Goal: Complete application form: Complete application form

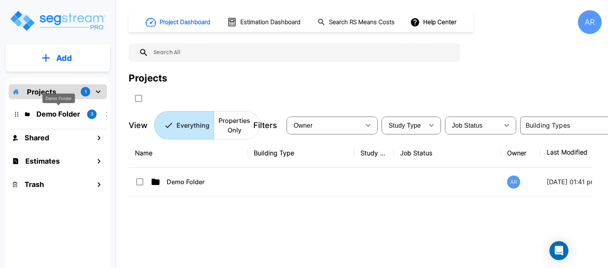
click at [61, 114] on p "Demo Folder" at bounding box center [58, 114] width 44 height 11
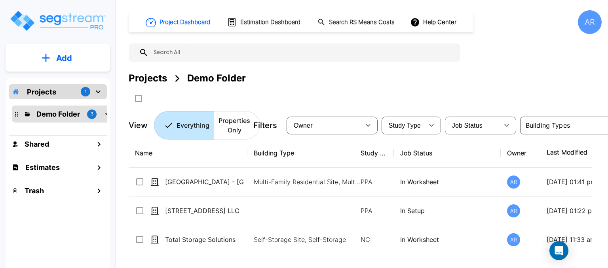
click at [65, 90] on div "Projects 1" at bounding box center [58, 91] width 98 height 15
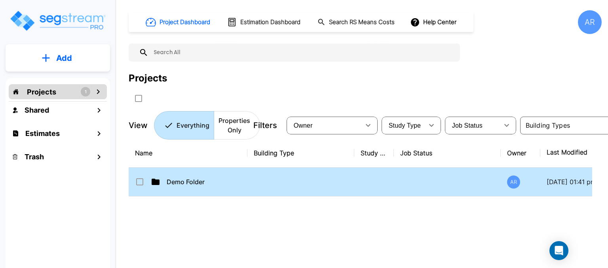
click at [193, 188] on td "Demo Folder" at bounding box center [188, 182] width 119 height 29
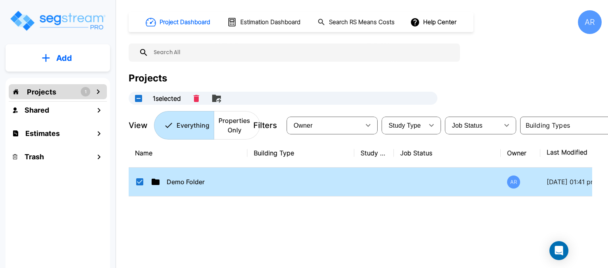
click at [193, 188] on td "Demo Folder" at bounding box center [188, 182] width 119 height 29
checkbox input "false"
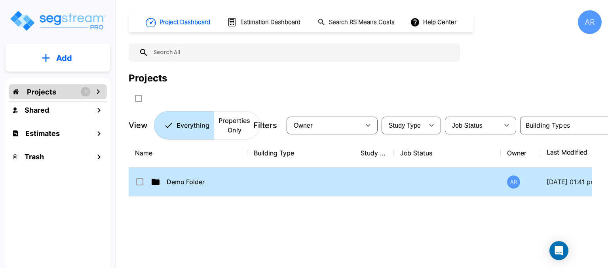
click at [193, 188] on td "Demo Folder" at bounding box center [188, 182] width 119 height 29
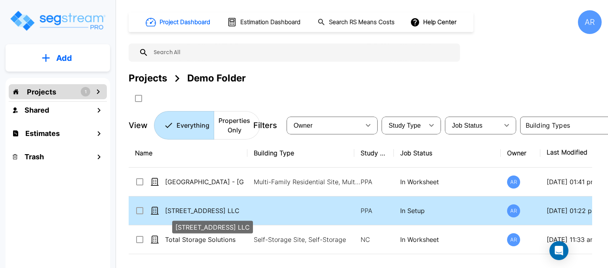
click at [207, 209] on p "[STREET_ADDRESS] LLC" at bounding box center [204, 211] width 79 height 10
checkbox input "true"
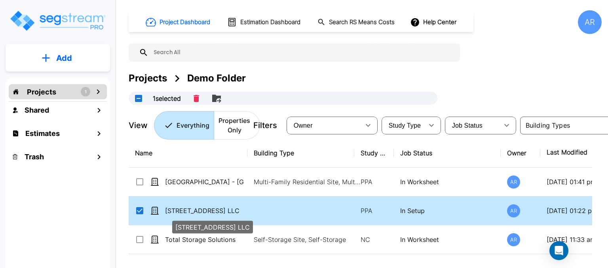
click at [207, 209] on p "[STREET_ADDRESS] LLC" at bounding box center [204, 211] width 79 height 10
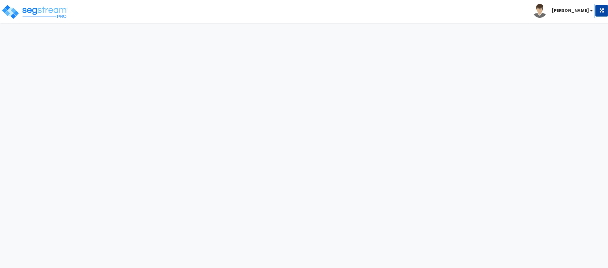
click at [207, 35] on html "Toggle navigation Albert x" at bounding box center [304, 17] width 608 height 35
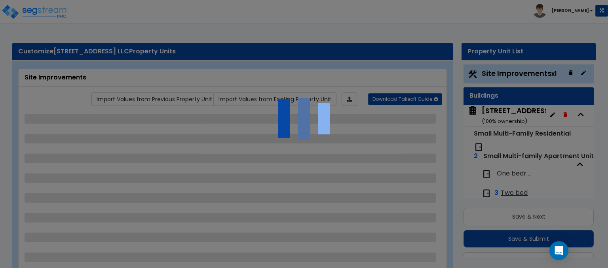
scroll to position [21, 0]
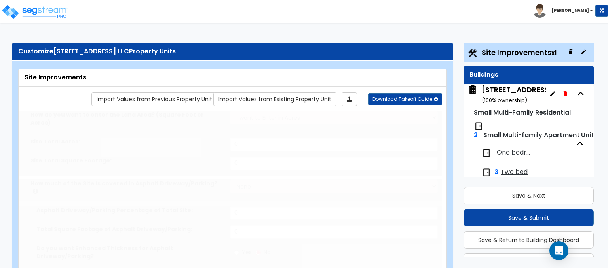
type input "0.25"
select select "2"
type input "2452"
radio input "true"
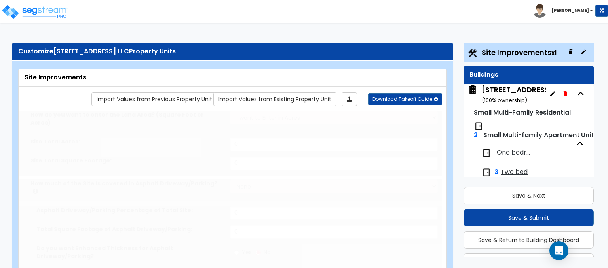
radio input "true"
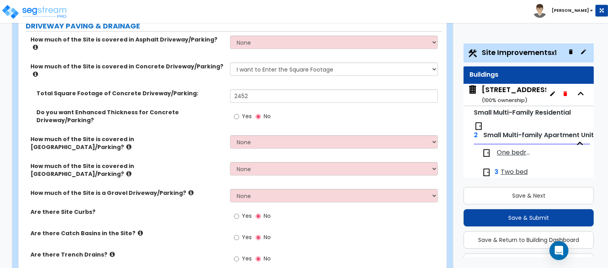
scroll to position [158, 0]
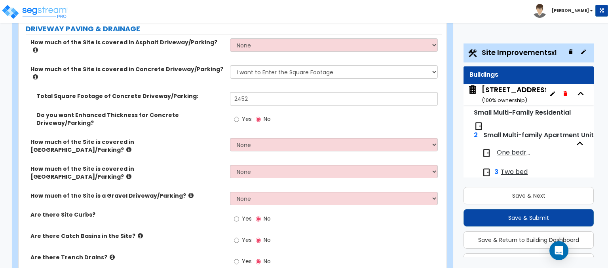
click at [138, 233] on icon at bounding box center [140, 236] width 5 height 6
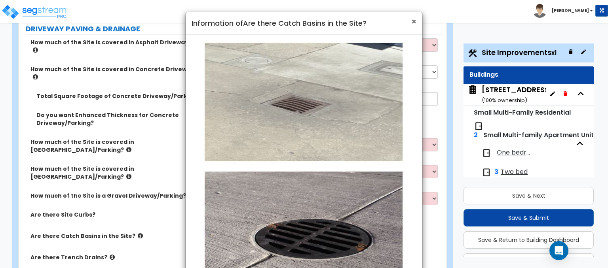
click at [413, 21] on span "×" at bounding box center [413, 21] width 5 height 11
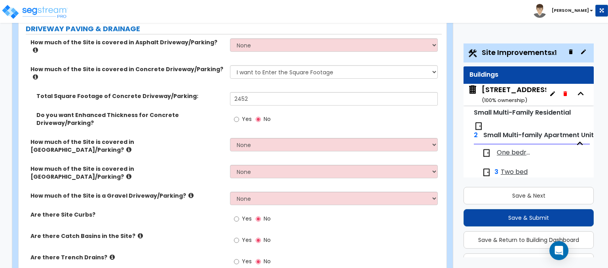
click at [110, 255] on icon at bounding box center [112, 258] width 5 height 6
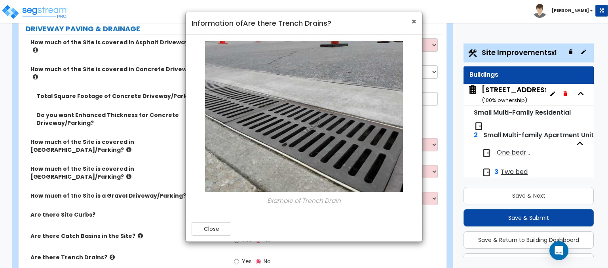
click at [415, 23] on span "×" at bounding box center [413, 21] width 5 height 11
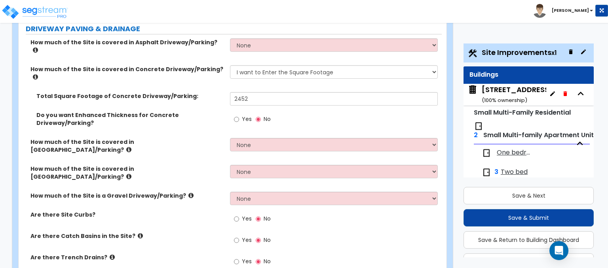
click at [131, 147] on icon at bounding box center [128, 150] width 5 height 6
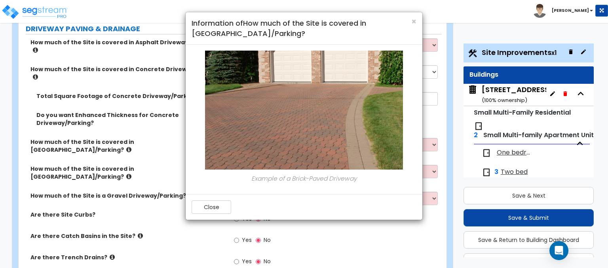
click at [409, 24] on h4 "Information of How much of the Site is covered in Brick Driveway/Parking?" at bounding box center [304, 28] width 225 height 20
click at [410, 23] on h4 "Information of How much of the Site is covered in Brick Driveway/Parking?" at bounding box center [304, 28] width 225 height 20
click at [413, 21] on span "×" at bounding box center [413, 21] width 5 height 11
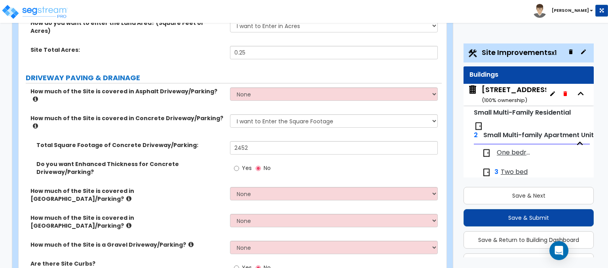
scroll to position [0, 0]
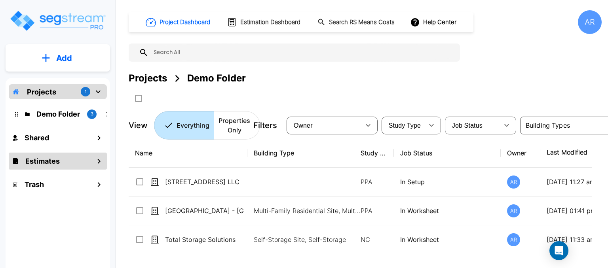
click at [62, 158] on div "Estimates" at bounding box center [58, 161] width 98 height 17
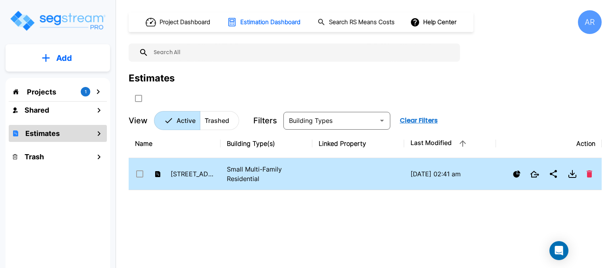
click at [264, 182] on p "Small Multi-Family Residential" at bounding box center [266, 174] width 79 height 19
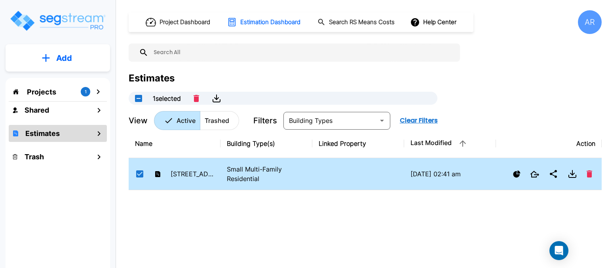
click at [264, 182] on p "Small Multi-Family Residential" at bounding box center [266, 174] width 79 height 19
checkbox input "false"
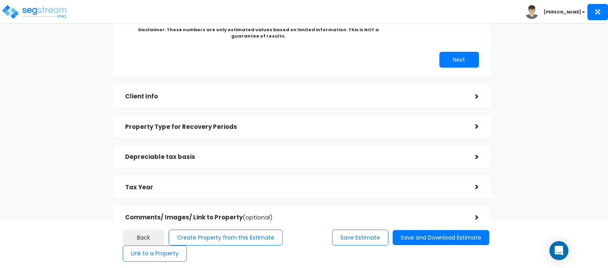
scroll to position [216, 0]
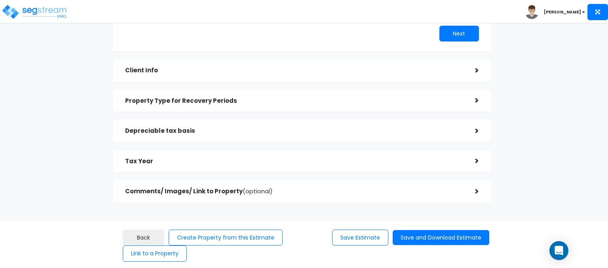
click at [211, 75] on div "Client Info" at bounding box center [294, 70] width 338 height 15
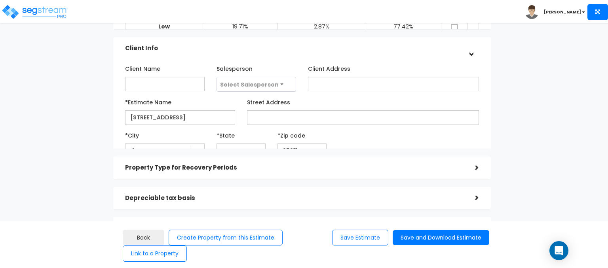
scroll to position [82, 0]
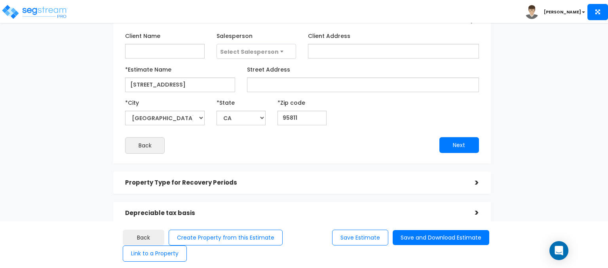
click at [244, 176] on div "Property Type for Recovery Periods" at bounding box center [294, 183] width 338 height 15
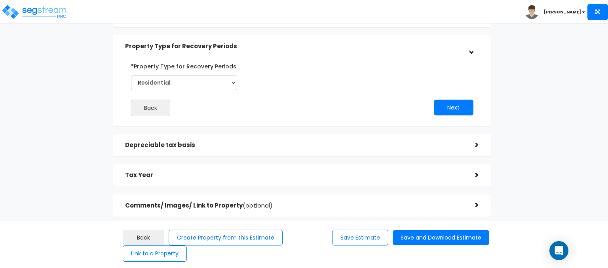
click at [224, 148] on h5 "Depreciable tax basis" at bounding box center [294, 145] width 338 height 7
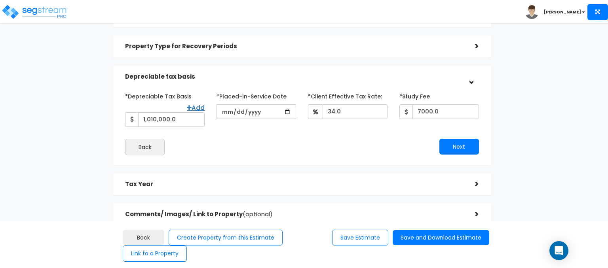
click at [228, 190] on div "Tax Year" at bounding box center [294, 184] width 338 height 15
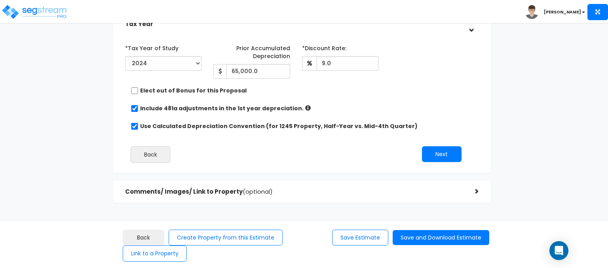
click at [222, 190] on h5 "Comments/ Images/ Link to Property (optional)" at bounding box center [294, 192] width 338 height 7
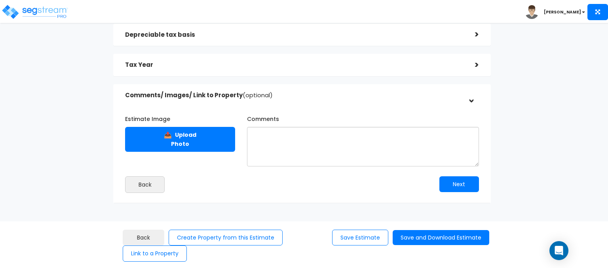
scroll to position [125, 0]
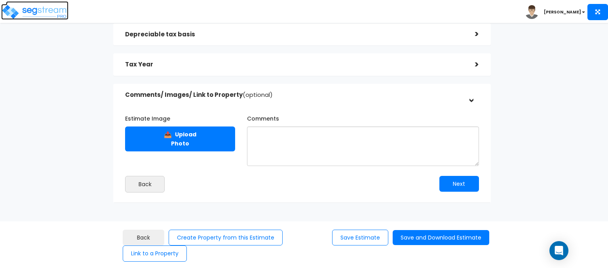
click at [51, 3] on link at bounding box center [37, 5] width 63 height 8
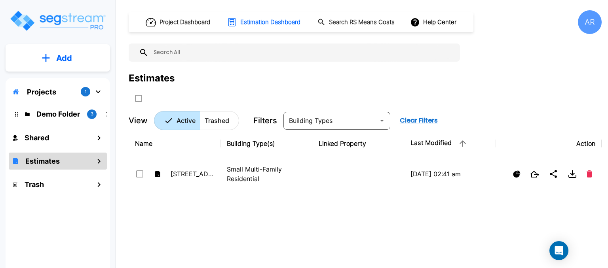
click at [75, 54] on button "Add" at bounding box center [58, 58] width 105 height 23
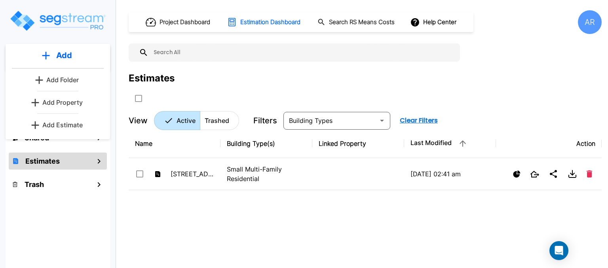
click at [74, 54] on button "Add" at bounding box center [58, 55] width 105 height 23
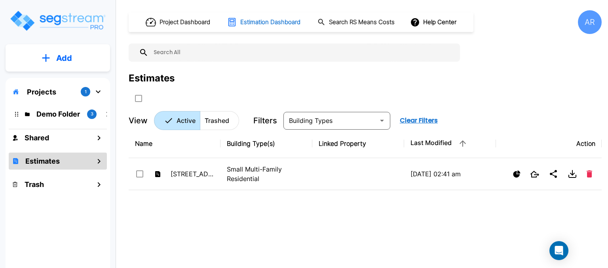
click at [270, 18] on h1 "Estimation Dashboard" at bounding box center [270, 22] width 60 height 9
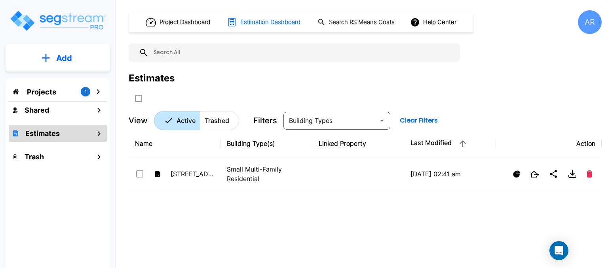
click at [273, 21] on h1 "Estimation Dashboard" at bounding box center [270, 22] width 60 height 9
click at [194, 18] on h1 "Project Dashboard" at bounding box center [185, 22] width 51 height 9
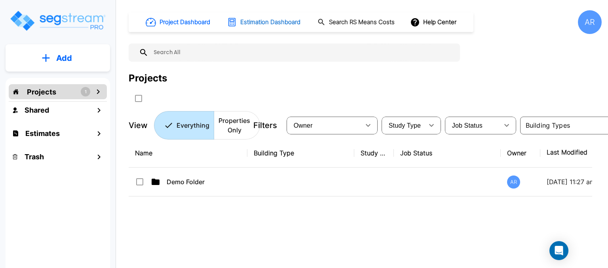
click at [276, 22] on h1 "Estimation Dashboard" at bounding box center [270, 22] width 60 height 9
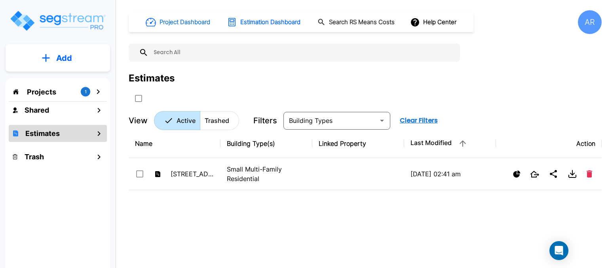
click at [191, 19] on h1 "Project Dashboard" at bounding box center [185, 22] width 51 height 9
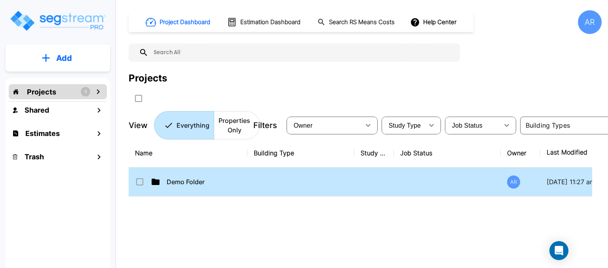
click at [265, 183] on td at bounding box center [300, 182] width 107 height 29
checkbox input "true"
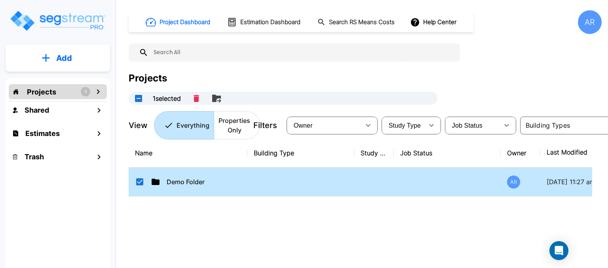
click at [265, 183] on td at bounding box center [300, 182] width 107 height 29
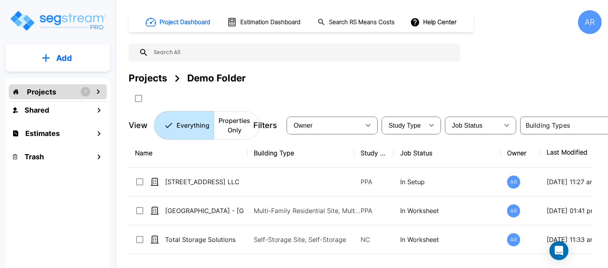
click at [52, 91] on p "Projects" at bounding box center [41, 92] width 29 height 11
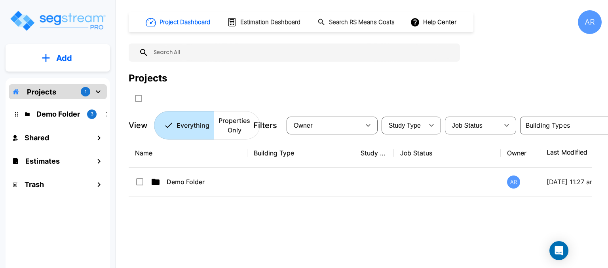
click at [62, 55] on p "Add" at bounding box center [64, 58] width 16 height 12
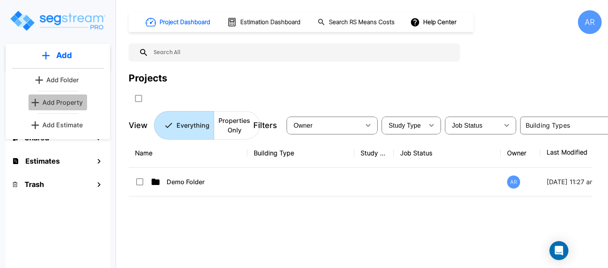
click at [49, 99] on p "Add Property" at bounding box center [62, 103] width 40 height 10
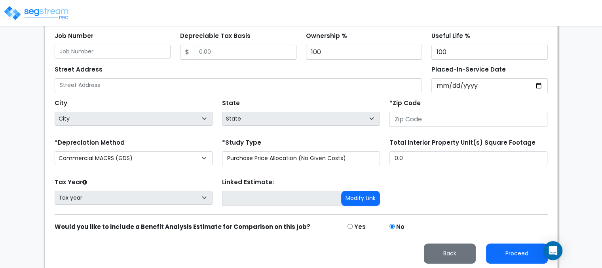
scroll to position [172, 0]
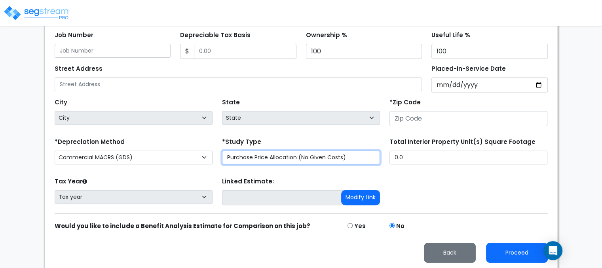
click at [278, 153] on select "Purchase Price Allocation (No Given Costs) New Construction / Reno / TI's (Give…" at bounding box center [301, 158] width 158 height 14
click at [281, 143] on div "*Study Type Purchase Price Allocation (No Given Costs) New Construction / Reno …" at bounding box center [301, 150] width 158 height 29
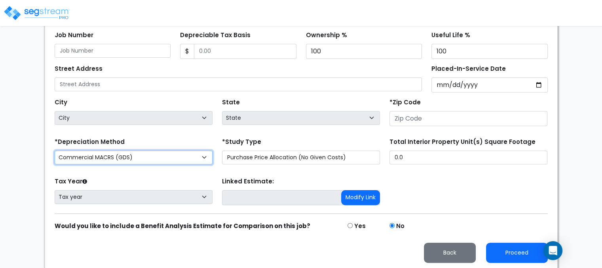
click at [169, 162] on select "Commercial MACRS (GDS) Residential Rental MACRS (GDS) Commercial MACRS (GDS) QIP" at bounding box center [134, 158] width 158 height 14
click at [168, 139] on div "*Depreciation Method Commercial MACRS (GDS) Residential Rental MACRS (GDS) Comm…" at bounding box center [133, 152] width 167 height 32
click at [158, 156] on select "Commercial MACRS (GDS) Residential Rental MACRS (GDS) Commercial MACRS (GDS) QIP" at bounding box center [134, 158] width 158 height 14
click at [157, 138] on div "*Depreciation Method Commercial MACRS (GDS) Residential Rental MACRS (GDS) Comm…" at bounding box center [133, 152] width 167 height 32
click at [26, 13] on img at bounding box center [36, 13] width 67 height 16
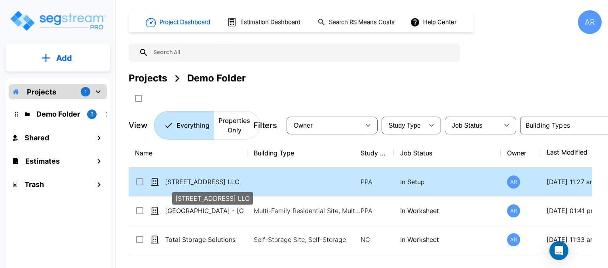
click at [241, 183] on p "[STREET_ADDRESS] LLC" at bounding box center [204, 182] width 79 height 10
checkbox input "true"
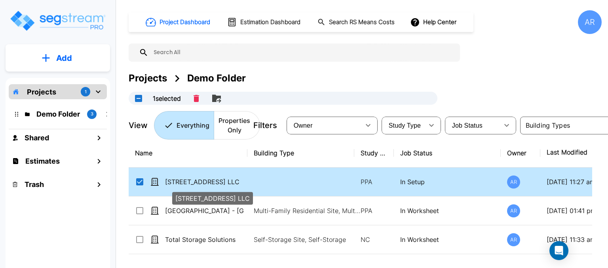
click at [241, 183] on p "[STREET_ADDRESS] LLC" at bounding box center [204, 182] width 79 height 10
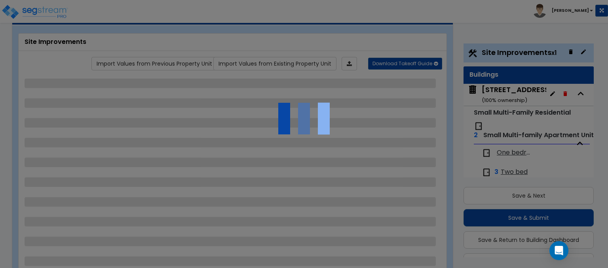
scroll to position [72, 0]
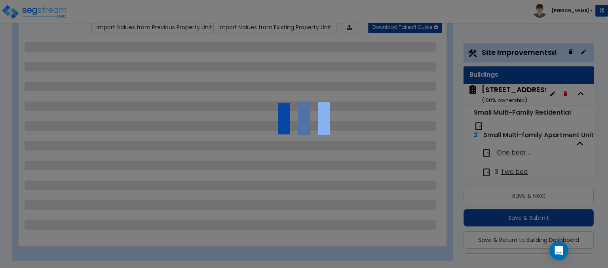
select select "2"
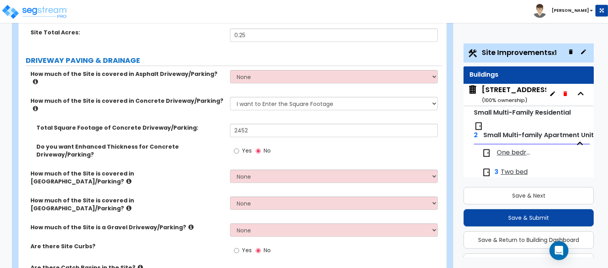
scroll to position [119, 0]
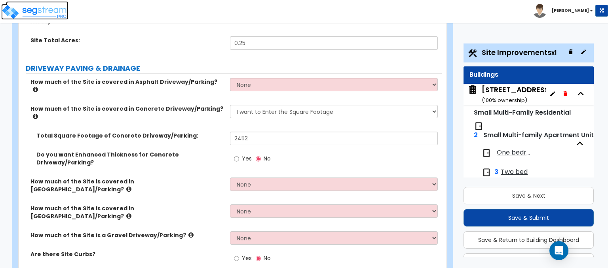
click at [43, 12] on img at bounding box center [34, 12] width 67 height 16
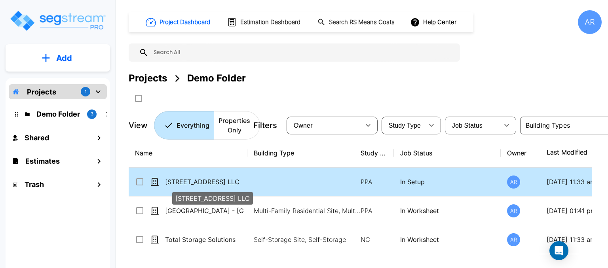
click at [213, 180] on p "[STREET_ADDRESS] LLC" at bounding box center [204, 182] width 79 height 10
checkbox input "true"
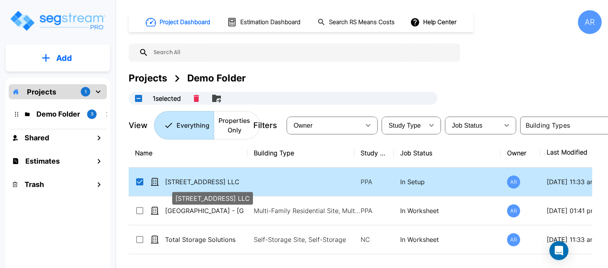
click at [213, 180] on p "[STREET_ADDRESS] LLC" at bounding box center [204, 182] width 79 height 10
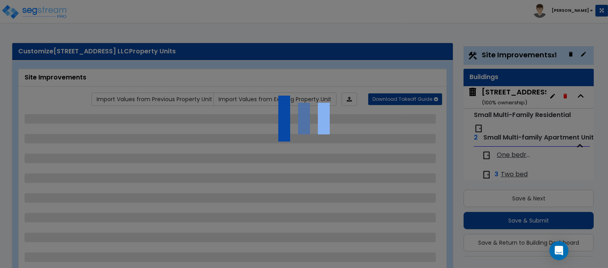
scroll to position [21, 0]
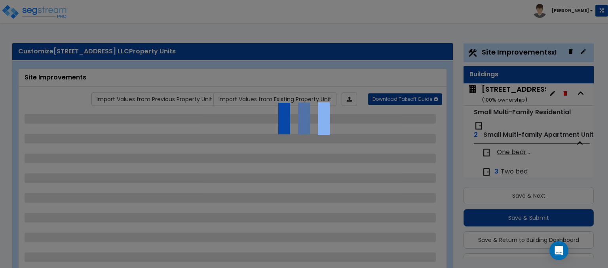
select select "2"
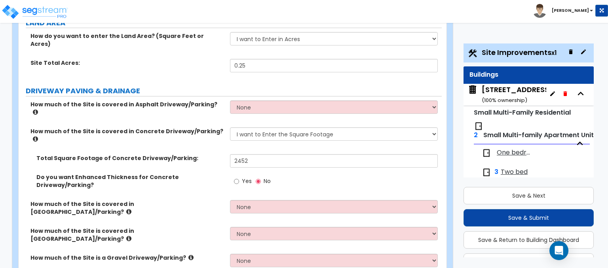
scroll to position [79, 0]
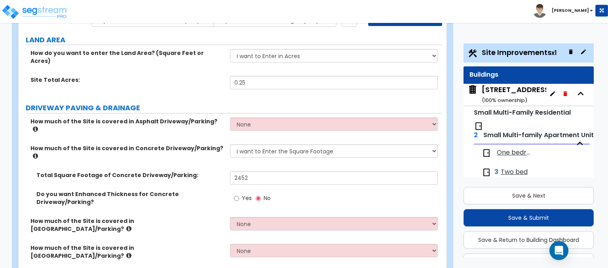
click at [180, 82] on div "Site Total Acres: 0.25" at bounding box center [230, 85] width 423 height 19
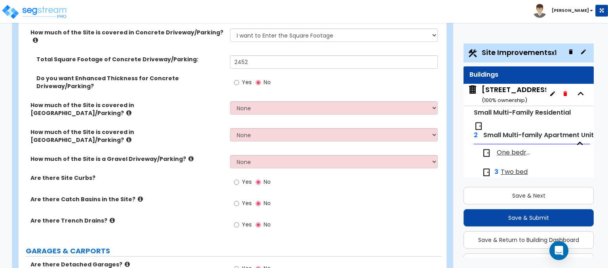
scroll to position [198, 0]
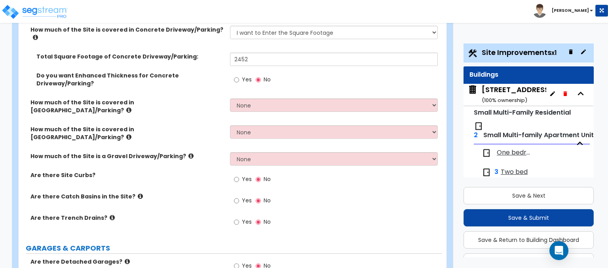
click at [138, 194] on icon at bounding box center [140, 197] width 5 height 6
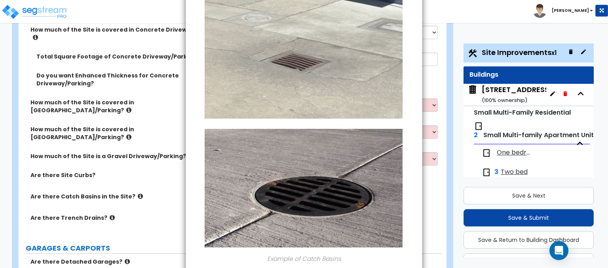
scroll to position [0, 0]
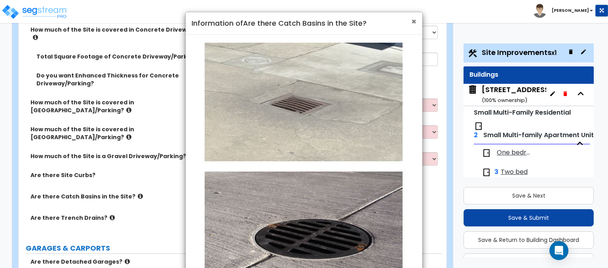
click at [416, 23] on span "×" at bounding box center [413, 21] width 5 height 11
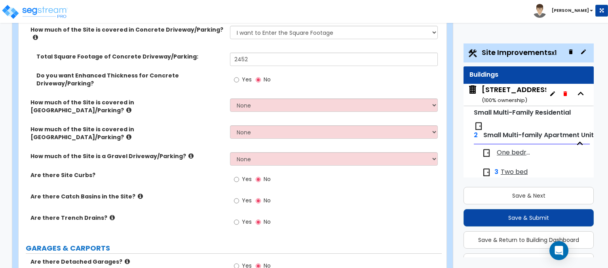
click at [110, 215] on icon at bounding box center [112, 218] width 5 height 6
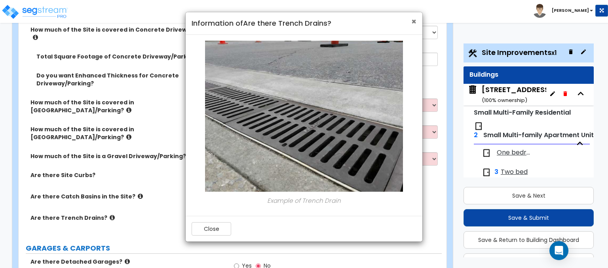
click at [413, 21] on span "×" at bounding box center [413, 21] width 5 height 11
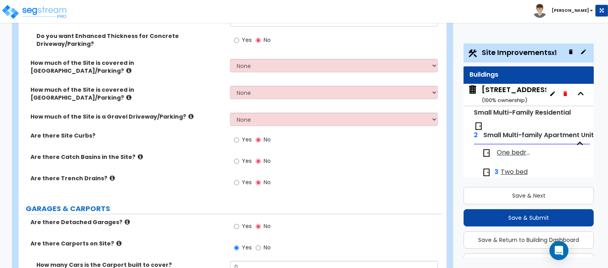
scroll to position [198, 0]
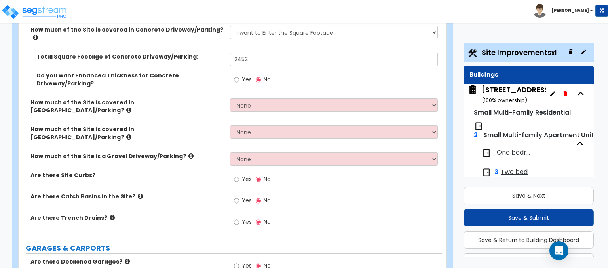
click at [131, 134] on icon at bounding box center [128, 137] width 5 height 6
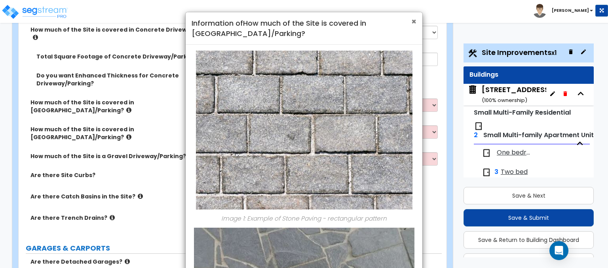
click at [411, 23] on span "×" at bounding box center [413, 21] width 5 height 11
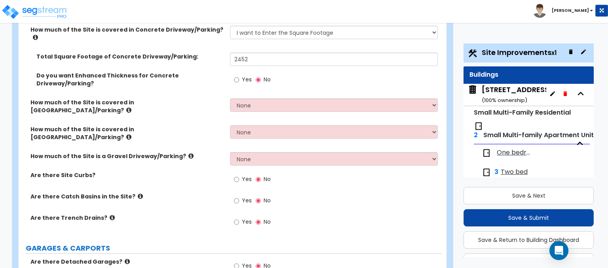
click at [131, 107] on icon at bounding box center [128, 110] width 5 height 6
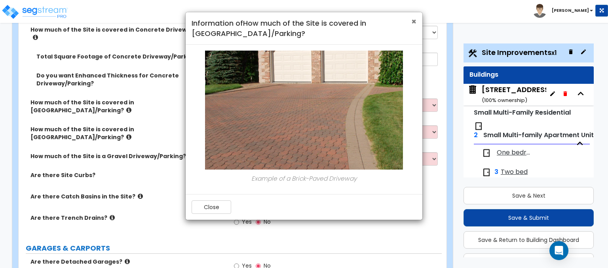
click at [413, 26] on span "×" at bounding box center [413, 21] width 5 height 11
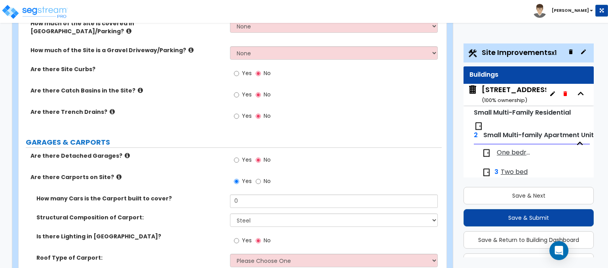
scroll to position [317, 0]
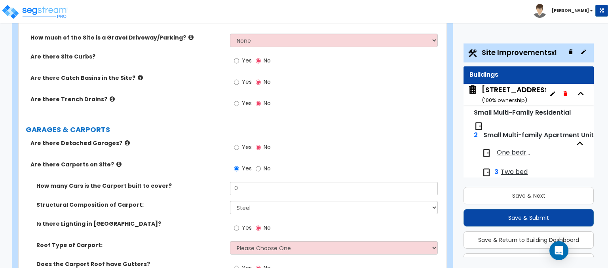
click at [116, 162] on icon at bounding box center [118, 165] width 5 height 6
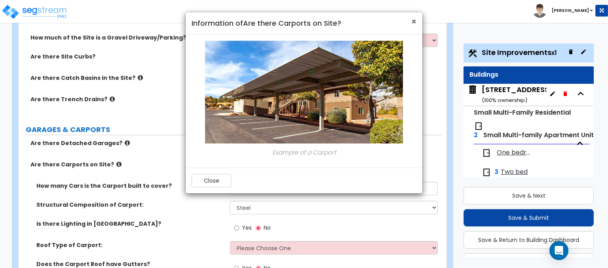
click at [413, 23] on span "×" at bounding box center [413, 21] width 5 height 11
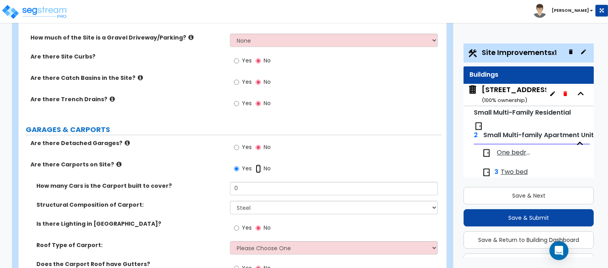
click at [261, 165] on input "No" at bounding box center [258, 169] width 5 height 9
radio input "false"
radio input "true"
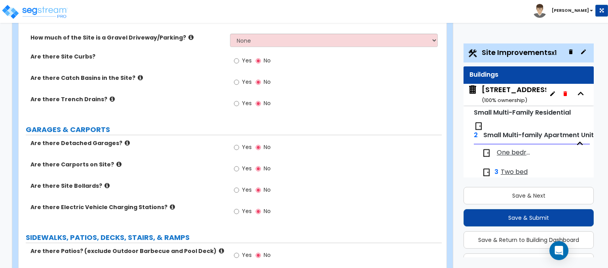
click at [105, 183] on icon at bounding box center [107, 186] width 5 height 6
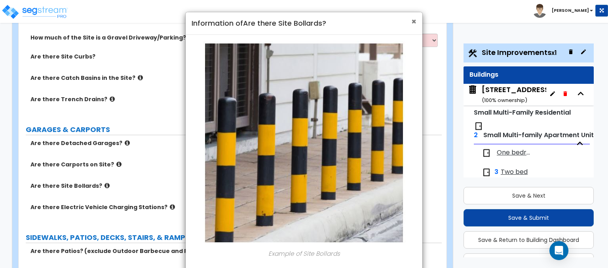
click at [413, 25] on span "×" at bounding box center [413, 21] width 5 height 11
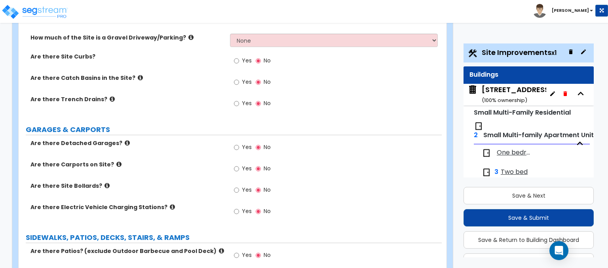
click at [165, 204] on label "Are there Electric Vehicle Charging Stations?" at bounding box center [127, 208] width 194 height 8
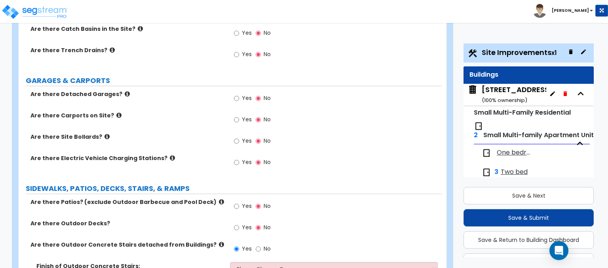
scroll to position [436, 0]
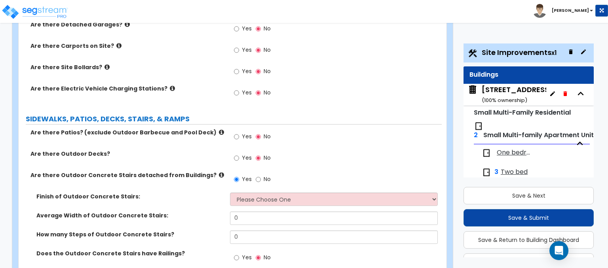
click at [211, 129] on label "Are there Patios? (exclude Outdoor Barbecue and Pool Deck)" at bounding box center [127, 133] width 194 height 8
click at [219, 129] on icon at bounding box center [221, 132] width 5 height 6
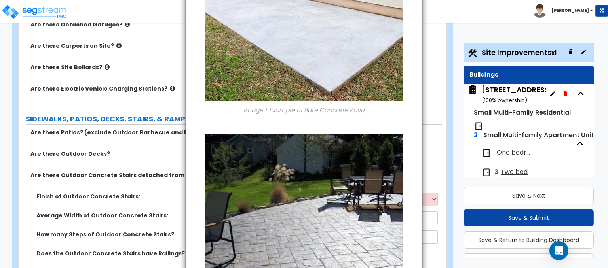
scroll to position [0, 0]
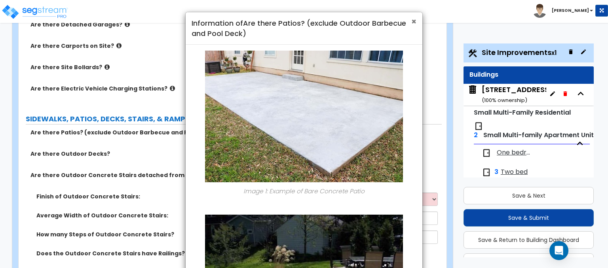
click at [414, 24] on span "×" at bounding box center [413, 21] width 5 height 11
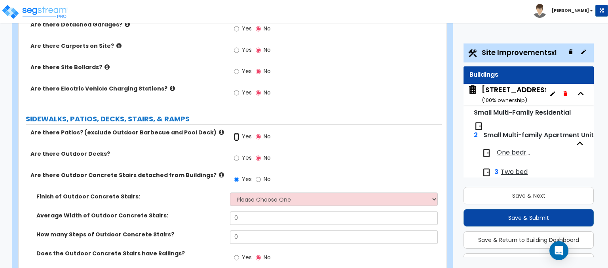
click at [236, 133] on input "Yes" at bounding box center [236, 137] width 5 height 9
radio input "true"
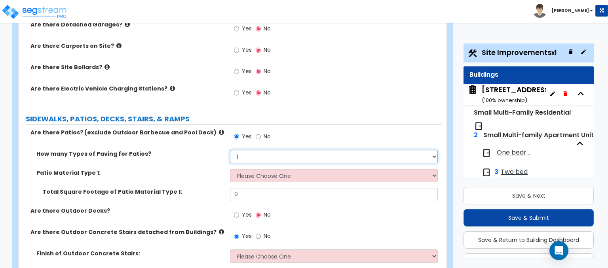
click at [295, 150] on select "1 2 3 4" at bounding box center [333, 156] width 207 height 13
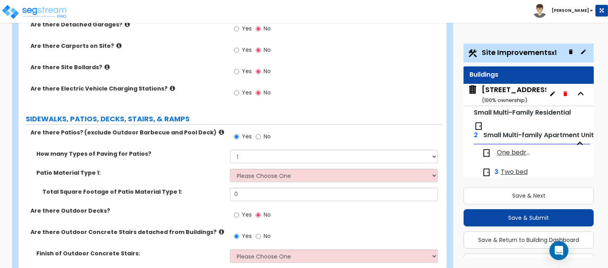
click at [321, 129] on div "Yes No" at bounding box center [335, 139] width 211 height 21
click at [341, 169] on div "Patio Material Type 1: Please Choose One Bare Concrete Stamped Concrete Brick P…" at bounding box center [230, 178] width 423 height 19
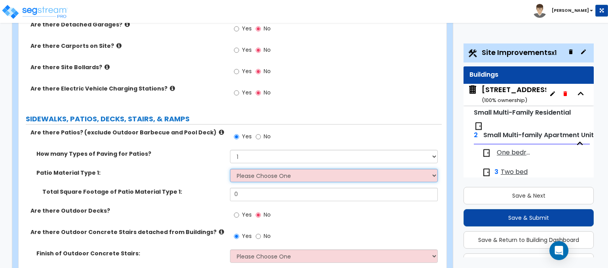
click at [325, 169] on select "Please Choose One Bare Concrete Stamped Concrete Brick Pavers Stone Pavers Tile…" at bounding box center [333, 175] width 207 height 13
select select "1"
click at [230, 169] on select "Please Choose One Bare Concrete Stamped Concrete Brick Pavers Stone Pavers Tile…" at bounding box center [333, 175] width 207 height 13
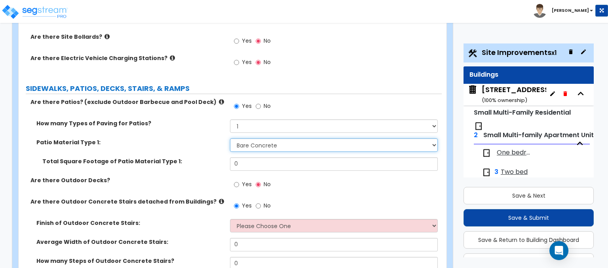
scroll to position [515, 0]
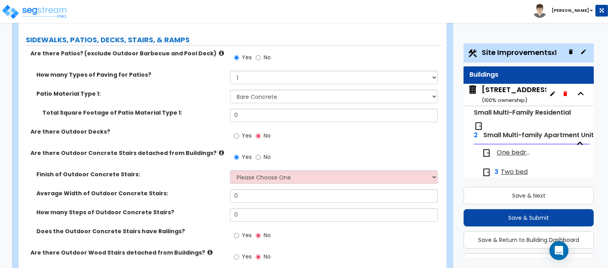
click at [219, 150] on icon at bounding box center [221, 153] width 5 height 6
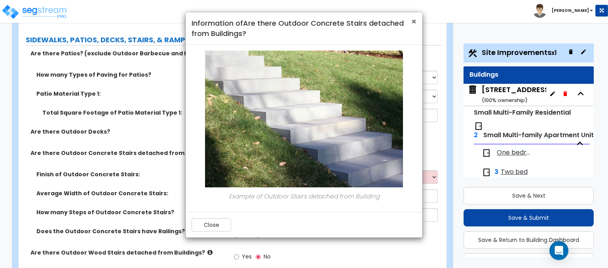
click at [413, 18] on span "×" at bounding box center [413, 21] width 5 height 11
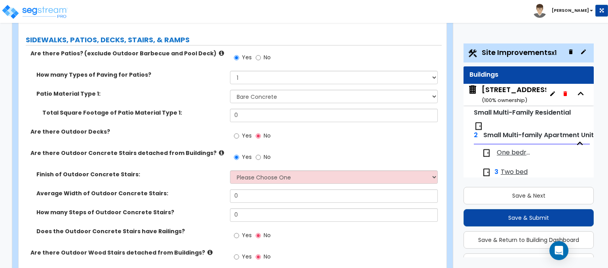
click at [265, 153] on span "No" at bounding box center [267, 157] width 7 height 8
click at [261, 153] on input "No" at bounding box center [258, 157] width 5 height 9
radio input "false"
radio input "true"
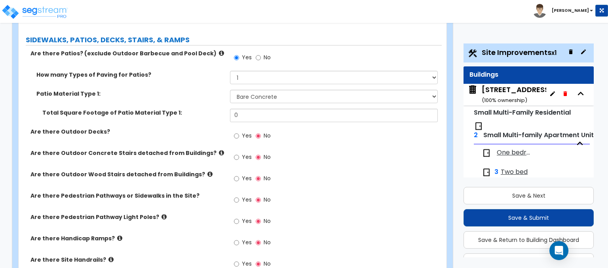
click at [207, 171] on icon at bounding box center [209, 174] width 5 height 6
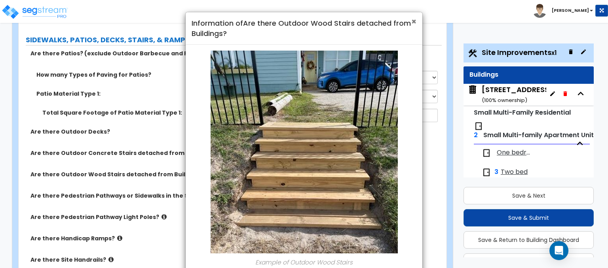
click at [413, 21] on span "×" at bounding box center [413, 21] width 5 height 11
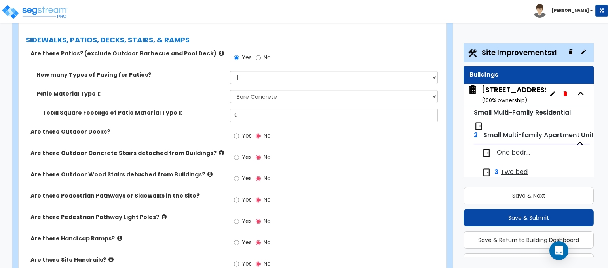
click at [239, 194] on label "Yes" at bounding box center [243, 200] width 18 height 13
click at [239, 196] on input "Yes" at bounding box center [236, 200] width 5 height 9
radio input "true"
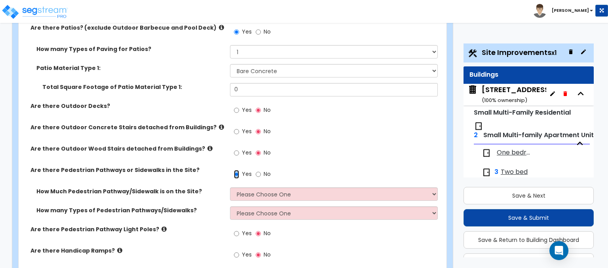
scroll to position [554, 0]
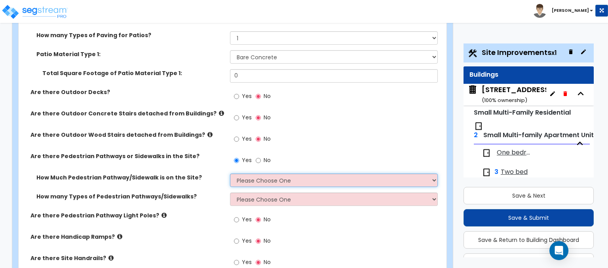
click at [280, 174] on select "Please Choose One I Don't Know, Please Estimate For Me Enter Linear Footage" at bounding box center [333, 180] width 207 height 13
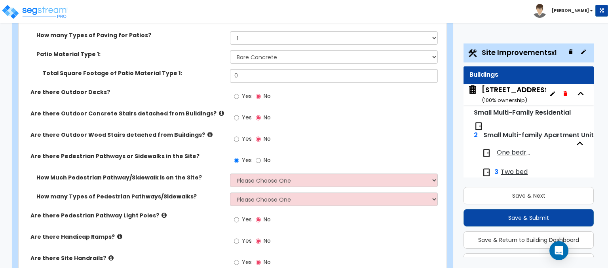
click at [360, 131] on div "Yes No" at bounding box center [335, 141] width 211 height 21
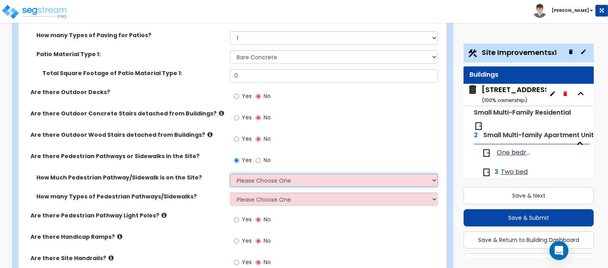
click at [263, 174] on select "Please Choose One I Don't Know, Please Estimate For Me Enter Linear Footage" at bounding box center [333, 180] width 207 height 13
click at [230, 174] on select "Please Choose One I Don't Know, Please Estimate For Me Enter Linear Footage" at bounding box center [333, 180] width 207 height 13
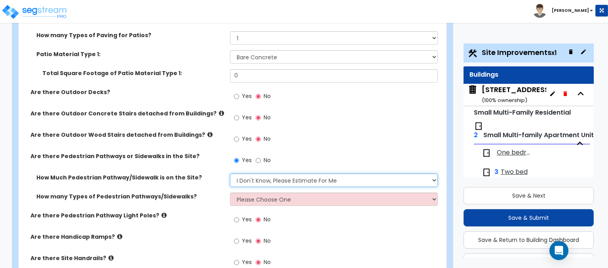
click at [307, 174] on select "Please Choose One I Don't Know, Please Estimate For Me Enter Linear Footage" at bounding box center [333, 180] width 207 height 13
click at [230, 174] on select "Please Choose One I Don't Know, Please Estimate For Me Enter Linear Footage" at bounding box center [333, 180] width 207 height 13
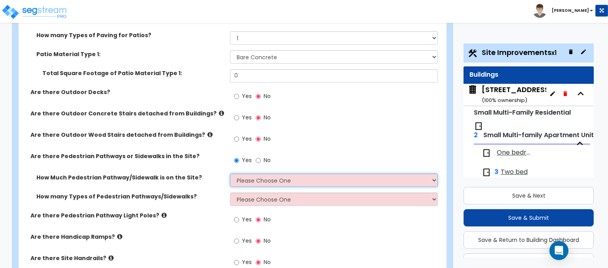
click at [296, 174] on select "Please Choose One I Don't Know, Please Estimate For Me Enter Linear Footage" at bounding box center [333, 180] width 207 height 13
select select "2"
click at [230, 174] on select "Please Choose One I Don't Know, Please Estimate For Me Enter Linear Footage" at bounding box center [333, 180] width 207 height 13
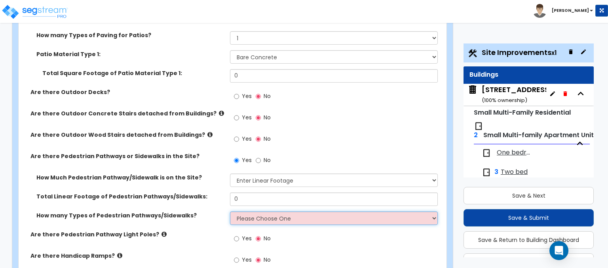
click at [269, 212] on select "Please Choose One 1 2 3" at bounding box center [333, 218] width 207 height 13
select select "1"
click at [230, 212] on select "Please Choose One 1 2 3" at bounding box center [333, 218] width 207 height 13
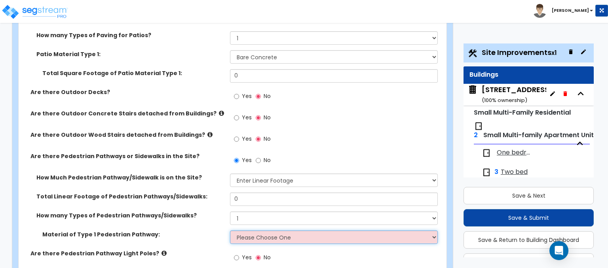
click at [257, 231] on select "Please Choose One Bare Concrete Stamped Concrete Brick Pavers Stone Pavers Wood…" at bounding box center [333, 237] width 207 height 13
select select "1"
click at [230, 231] on select "Please Choose One Bare Concrete Stamped Concrete Brick Pavers Stone Pavers Wood…" at bounding box center [333, 237] width 207 height 13
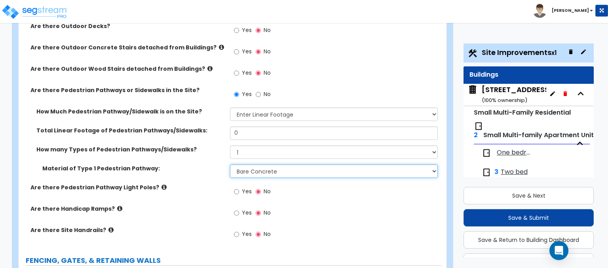
scroll to position [633, 0]
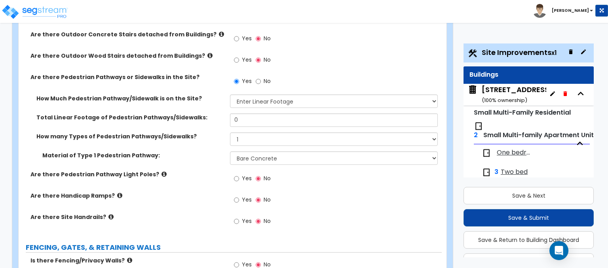
click at [162, 171] on icon at bounding box center [164, 174] width 5 height 6
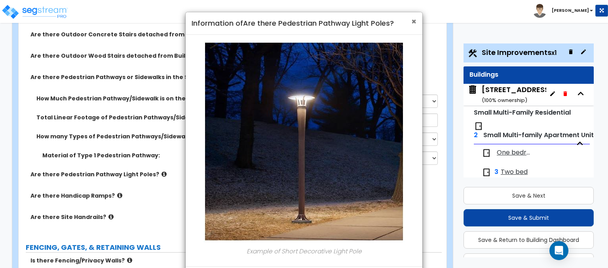
click at [413, 17] on span "×" at bounding box center [413, 21] width 5 height 11
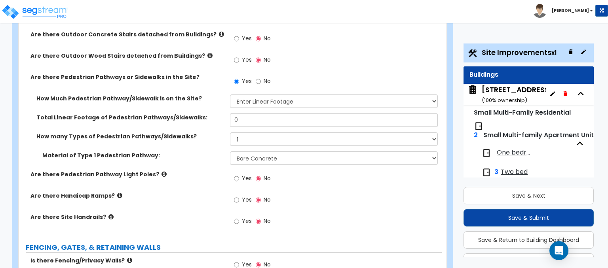
click at [108, 214] on icon at bounding box center [110, 217] width 5 height 6
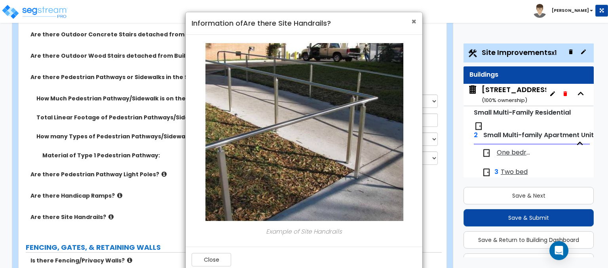
click at [417, 21] on span "×" at bounding box center [413, 21] width 5 height 11
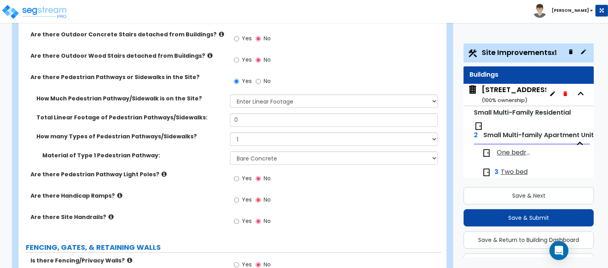
click at [117, 192] on label "Are there Handicap Ramps?" at bounding box center [127, 196] width 194 height 8
click at [117, 193] on icon at bounding box center [119, 196] width 5 height 6
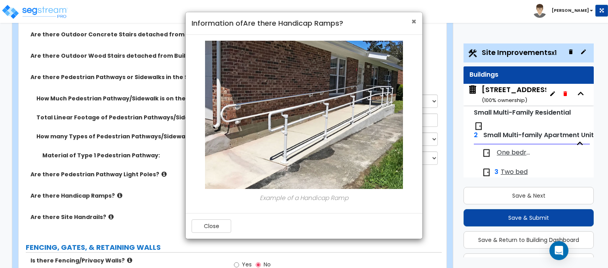
click at [411, 22] on span "×" at bounding box center [413, 21] width 5 height 11
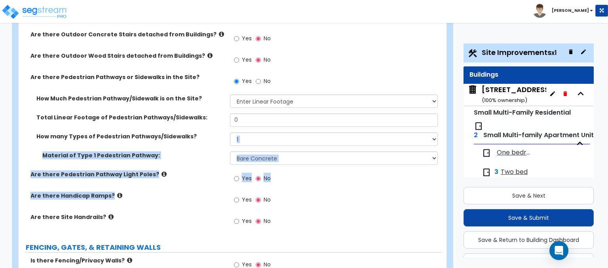
drag, startPoint x: 205, startPoint y: 149, endPoint x: 194, endPoint y: 95, distance: 54.9
click at [194, 95] on div "Are there Patios? (exclude Outdoor Barbecue and Pool Deck) Yes No How many Type…" at bounding box center [230, 83] width 411 height 304
click at [158, 192] on div "Are there Handicap Ramps? Yes No" at bounding box center [230, 202] width 423 height 21
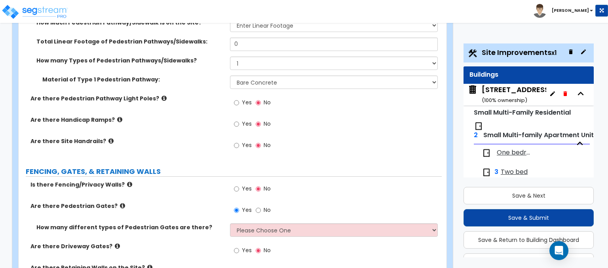
scroll to position [713, 0]
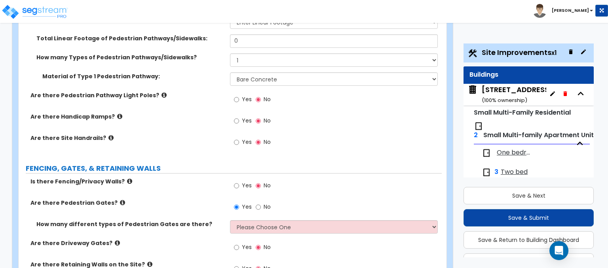
click at [120, 200] on icon at bounding box center [122, 203] width 5 height 6
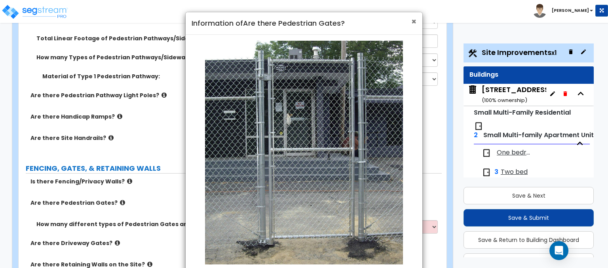
click at [412, 22] on span "×" at bounding box center [413, 21] width 5 height 11
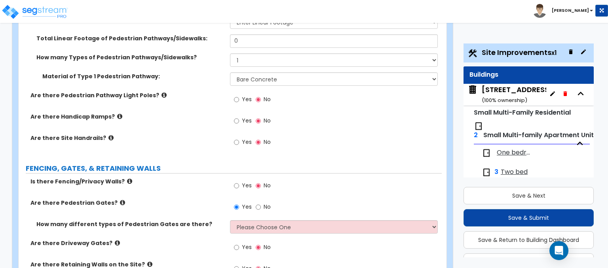
click at [120, 200] on icon at bounding box center [122, 203] width 5 height 6
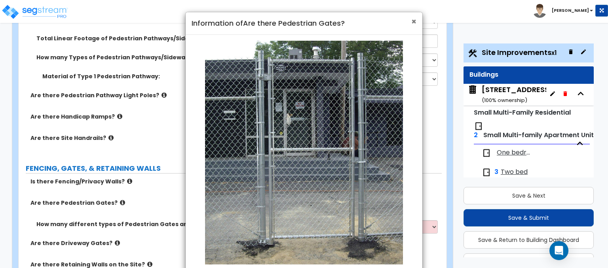
click at [415, 22] on span "×" at bounding box center [413, 21] width 5 height 11
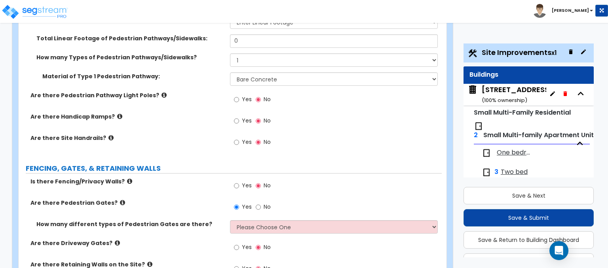
click at [119, 199] on label "Are there Pedestrian Gates?" at bounding box center [127, 203] width 194 height 8
click at [120, 200] on icon at bounding box center [122, 203] width 5 height 6
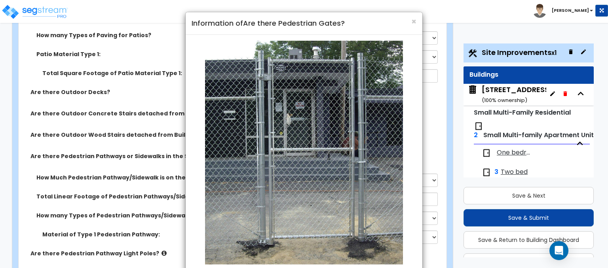
scroll to position [475, 0]
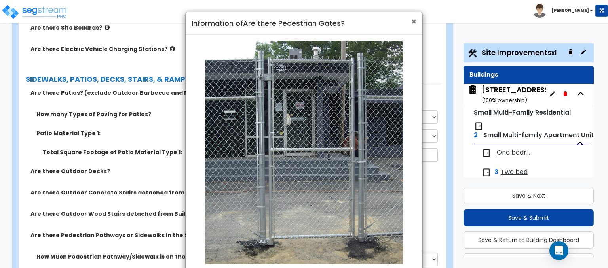
click at [413, 25] on span "×" at bounding box center [413, 21] width 5 height 11
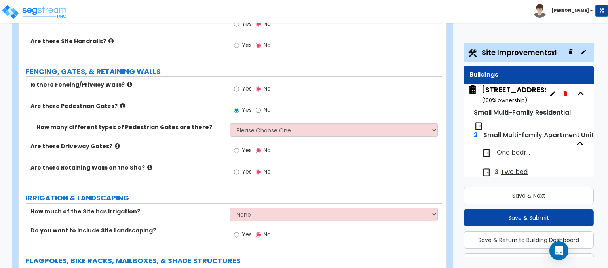
scroll to position [792, 0]
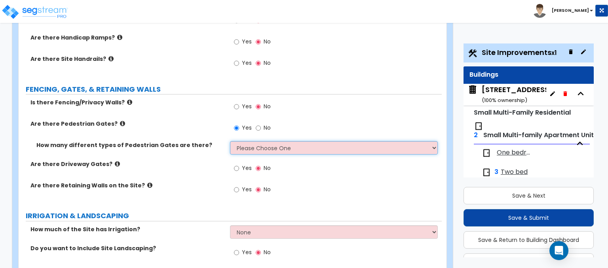
click at [268, 141] on select "Please Choose One 1 2 3" at bounding box center [333, 147] width 207 height 13
select select "1"
click at [230, 141] on select "Please Choose One 1 2 3" at bounding box center [333, 147] width 207 height 13
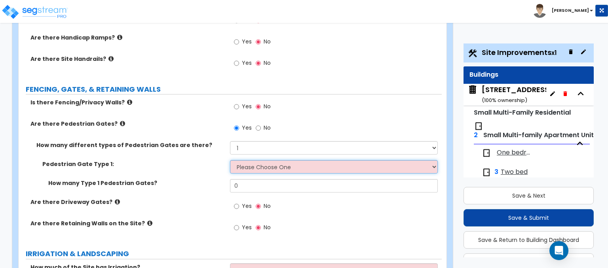
click at [268, 160] on select "Please Choose One Chain Link, 3 ft Height Chain Link, 4 ft Height Chain Link, 6…" at bounding box center [333, 166] width 207 height 13
select select "6"
click at [230, 160] on select "Please Choose One Chain Link, 3 ft Height Chain Link, 4 ft Height Chain Link, 6…" at bounding box center [333, 166] width 207 height 13
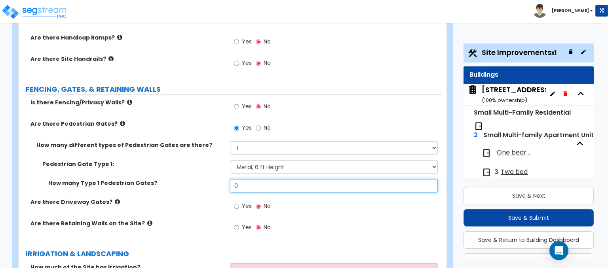
click at [246, 179] on input "0" at bounding box center [333, 185] width 207 height 13
type input "2"
click at [362, 220] on div "Yes No" at bounding box center [335, 230] width 211 height 21
click at [107, 198] on label "Are there Driveway Gates?" at bounding box center [127, 202] width 194 height 8
click at [147, 221] on icon at bounding box center [149, 224] width 5 height 6
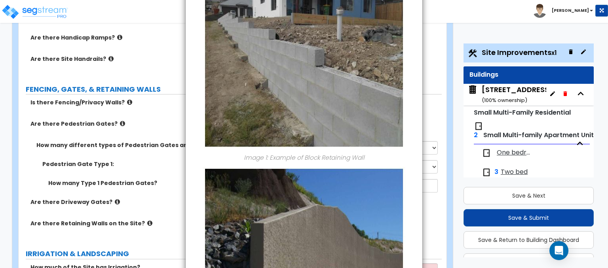
scroll to position [0, 0]
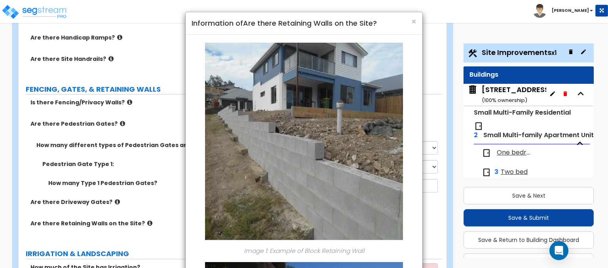
click at [417, 20] on div "× Information of Are there Retaining Walls on the Site?" at bounding box center [304, 23] width 237 height 23
click at [415, 25] on span "×" at bounding box center [413, 21] width 5 height 11
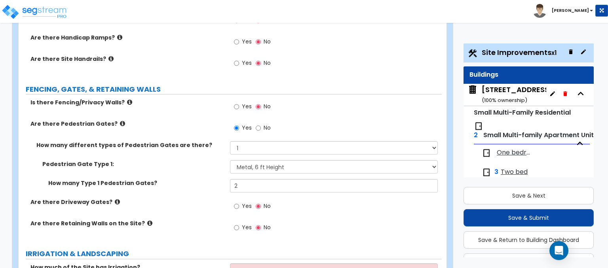
scroll to position [871, 0]
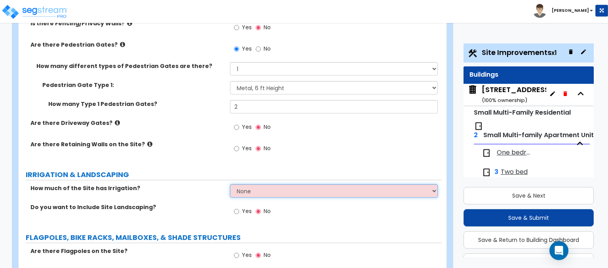
click at [254, 184] on select "None I want to Enter an Approximate Percentage I want to Enter the Square Foota…" at bounding box center [333, 190] width 207 height 13
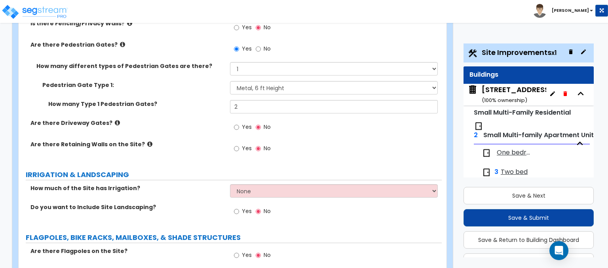
click at [202, 184] on label "How much of the Site has Irrigation?" at bounding box center [127, 188] width 194 height 8
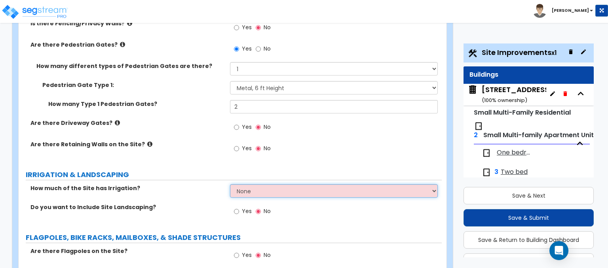
click at [241, 184] on select "None I want to Enter an Approximate Percentage I want to Enter the Square Foota…" at bounding box center [333, 190] width 207 height 13
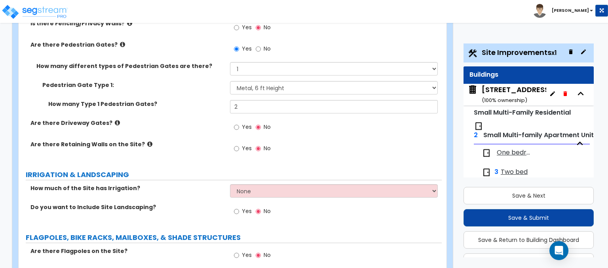
click at [199, 184] on div "How much of the Site has Irrigation? None I want to Enter an Approximate Percen…" at bounding box center [230, 193] width 423 height 19
click at [235, 207] on input "Yes" at bounding box center [236, 211] width 5 height 9
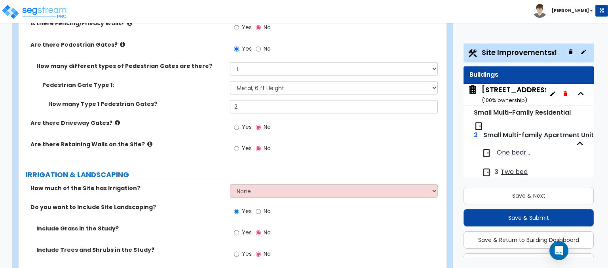
click at [261, 206] on label "No" at bounding box center [263, 212] width 15 height 13
click at [261, 207] on input "No" at bounding box center [258, 211] width 5 height 9
radio input "false"
radio input "true"
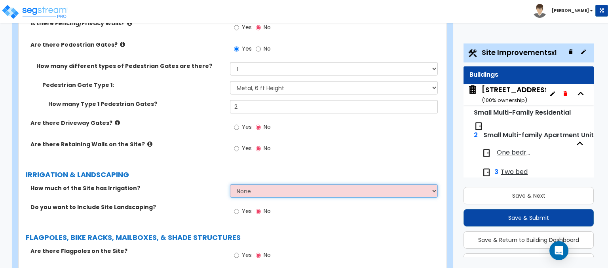
click at [262, 184] on select "None I want to Enter an Approximate Percentage I want to Enter the Square Foota…" at bounding box center [333, 190] width 207 height 13
select select "2"
click at [230, 184] on select "None I want to Enter an Approximate Percentage I want to Enter the Square Foota…" at bounding box center [333, 190] width 207 height 13
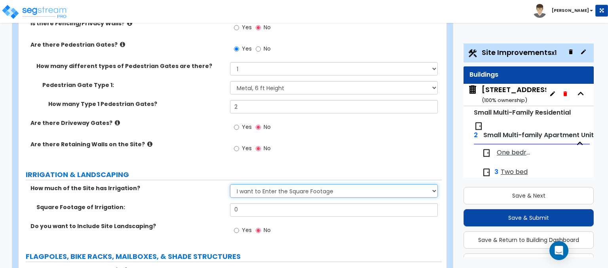
click at [246, 184] on select "None I want to Enter an Approximate Percentage I want to Enter the Square Foota…" at bounding box center [333, 190] width 207 height 13
click at [230, 184] on select "None I want to Enter an Approximate Percentage I want to Enter the Square Foota…" at bounding box center [333, 190] width 207 height 13
click at [271, 204] on input "0" at bounding box center [333, 210] width 207 height 13
type input "60"
click at [279, 223] on div "Do you want to Include Site Landscaping? Yes No" at bounding box center [230, 233] width 423 height 21
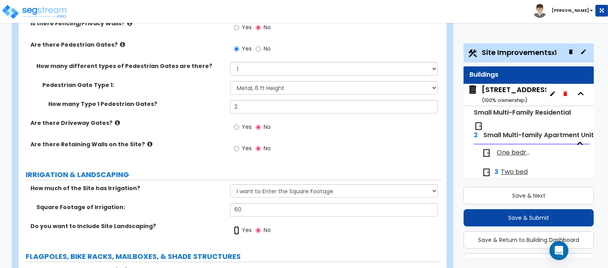
click at [238, 226] on input "Yes" at bounding box center [236, 230] width 5 height 9
radio input "true"
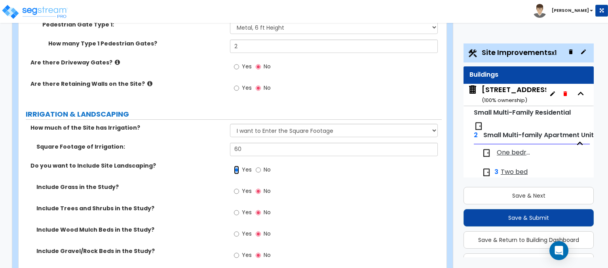
scroll to position [950, 0]
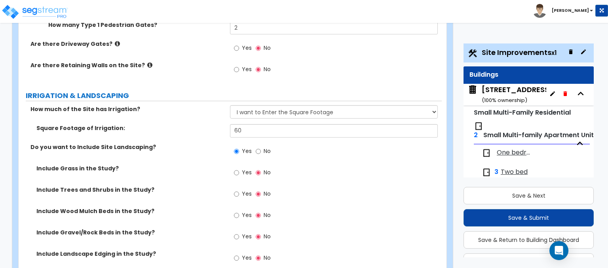
click at [245, 190] on span "Yes" at bounding box center [247, 194] width 10 height 8
click at [239, 190] on input "Yes" at bounding box center [236, 194] width 5 height 9
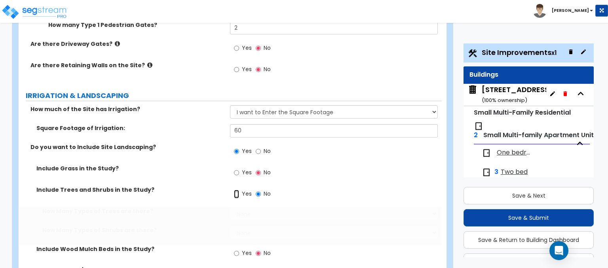
radio input "true"
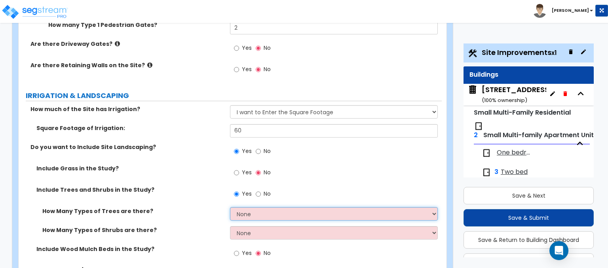
click at [258, 207] on select "None 1 2 3" at bounding box center [333, 213] width 207 height 13
select select "1"
click at [230, 207] on select "None 1 2 3" at bounding box center [333, 213] width 207 height 13
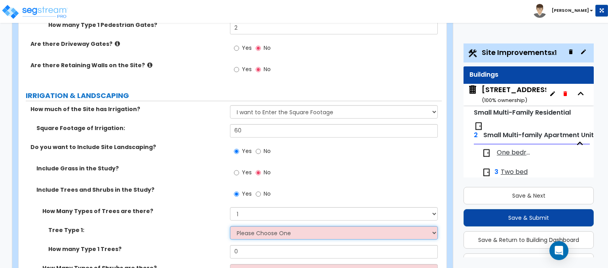
click at [271, 226] on select "Please Choose One Honey Locust Planetree Poplar Elm Hawthorn Linden Maple Red M…" at bounding box center [333, 232] width 207 height 13
select select "7"
click at [230, 226] on select "Please Choose One Honey Locust Planetree Poplar Elm Hawthorn Linden Maple Red M…" at bounding box center [333, 232] width 207 height 13
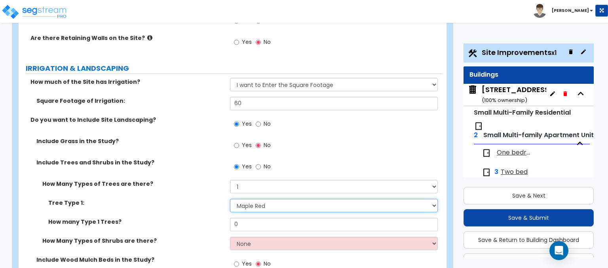
scroll to position [990, 0]
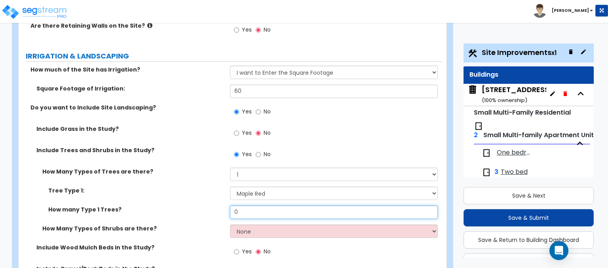
click at [262, 206] on input "0" at bounding box center [333, 212] width 207 height 13
type input "8"
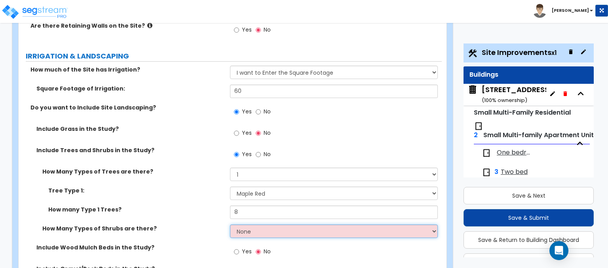
click at [266, 225] on select "None 1 2 3" at bounding box center [333, 231] width 207 height 13
click at [230, 225] on select "None 1 2 3" at bounding box center [333, 231] width 207 height 13
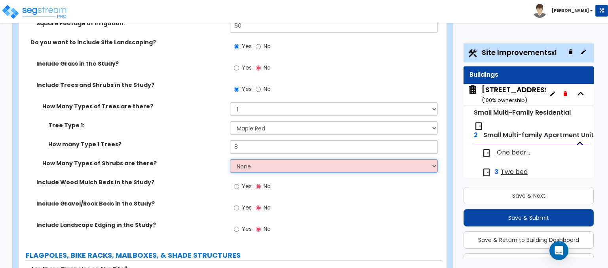
scroll to position [1069, 0]
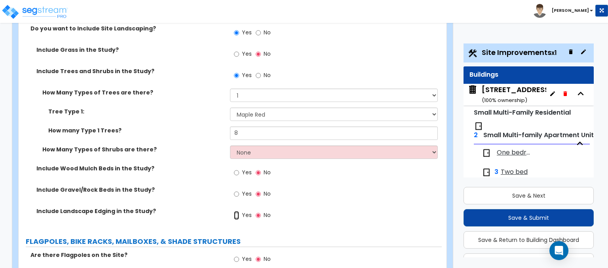
click at [236, 211] on input "Yes" at bounding box center [236, 215] width 5 height 9
radio input "true"
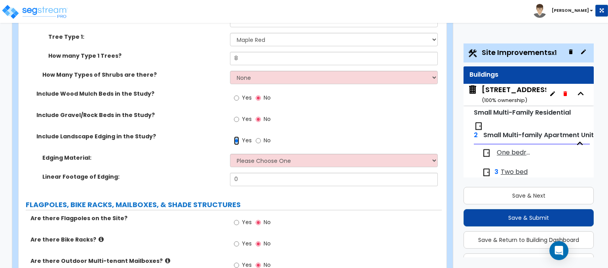
scroll to position [1148, 0]
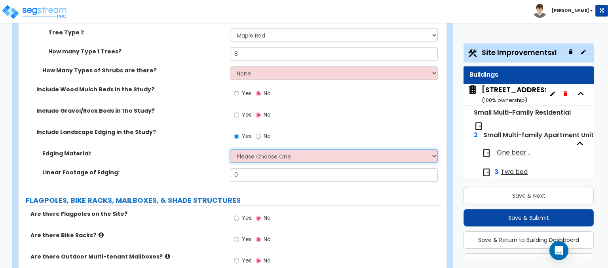
click at [257, 150] on select "Please Choose One Metal Brick Railroad Ties Concrete" at bounding box center [333, 156] width 207 height 13
select select "2"
click at [230, 150] on select "Please Choose One Metal Brick Railroad Ties Concrete" at bounding box center [333, 156] width 207 height 13
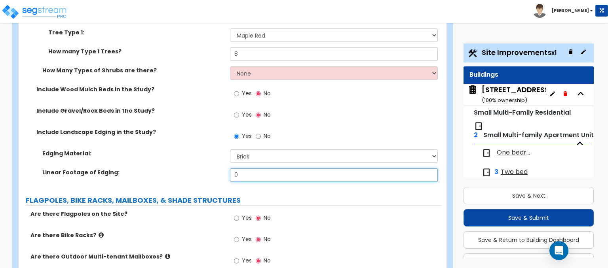
click at [245, 169] on input "0" at bounding box center [333, 175] width 207 height 13
type input "24"
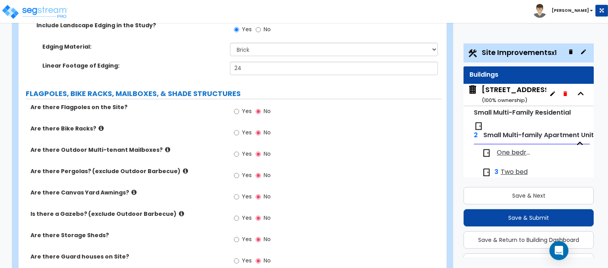
scroll to position [1267, 0]
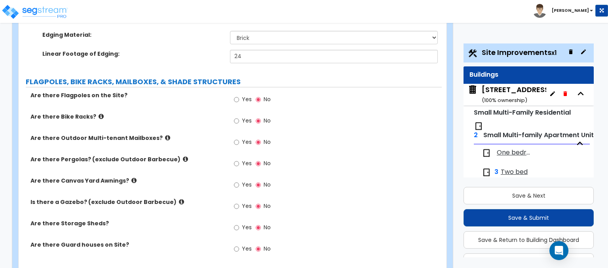
click at [165, 135] on icon at bounding box center [167, 138] width 5 height 6
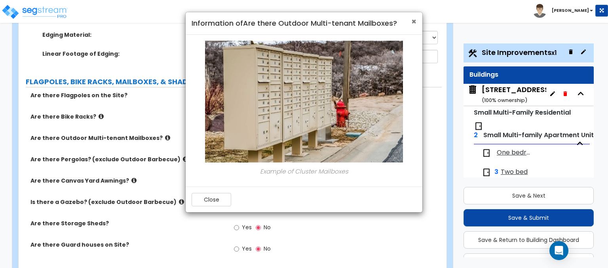
click at [414, 20] on span "×" at bounding box center [413, 21] width 5 height 11
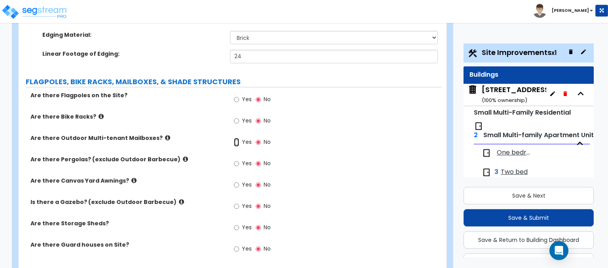
click at [238, 138] on input "Yes" at bounding box center [236, 142] width 5 height 9
radio input "true"
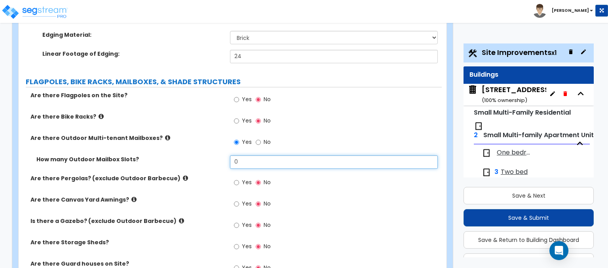
click at [251, 156] on input "0" at bounding box center [333, 162] width 207 height 13
type input "4"
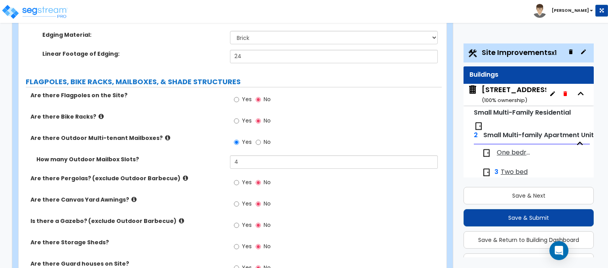
click at [303, 196] on div "Yes No" at bounding box center [335, 206] width 211 height 21
click at [183, 175] on icon at bounding box center [185, 178] width 5 height 6
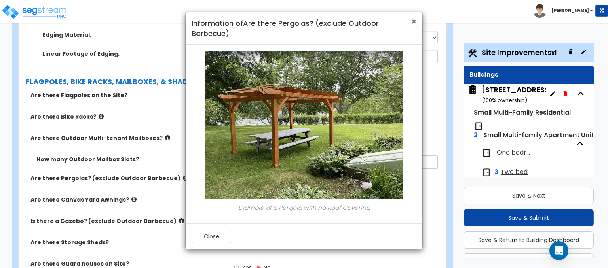
click at [412, 21] on span "×" at bounding box center [413, 21] width 5 height 11
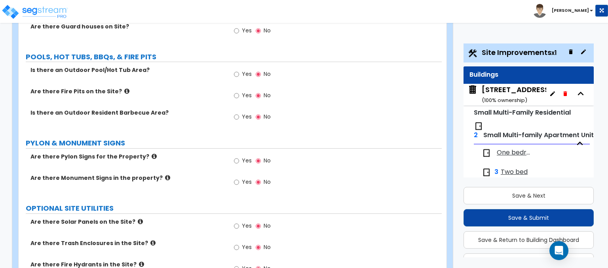
scroll to position [1544, 0]
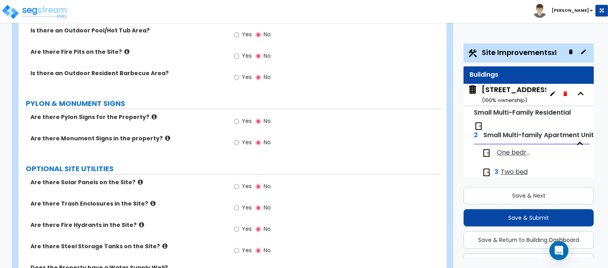
click at [165, 135] on icon at bounding box center [167, 138] width 5 height 6
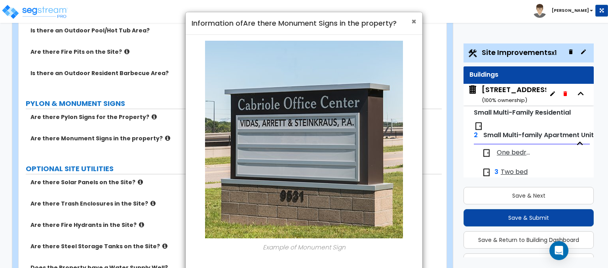
click at [412, 23] on span "×" at bounding box center [413, 21] width 5 height 11
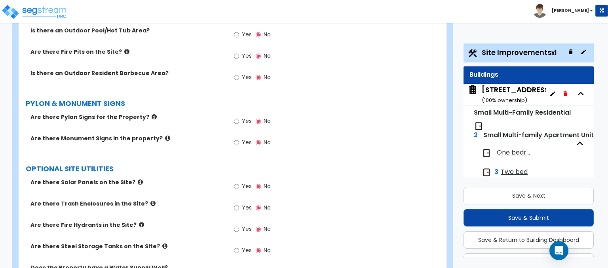
click at [152, 114] on icon at bounding box center [154, 117] width 5 height 6
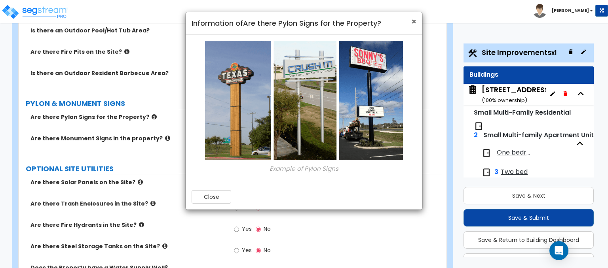
click at [413, 26] on span "×" at bounding box center [413, 21] width 5 height 11
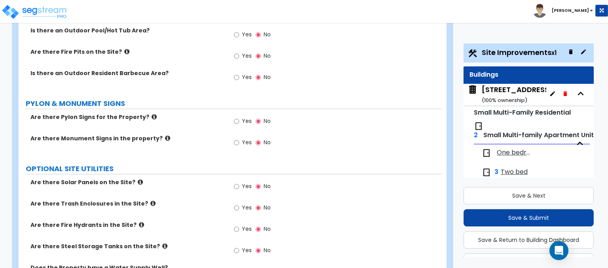
scroll to position [1573, 0]
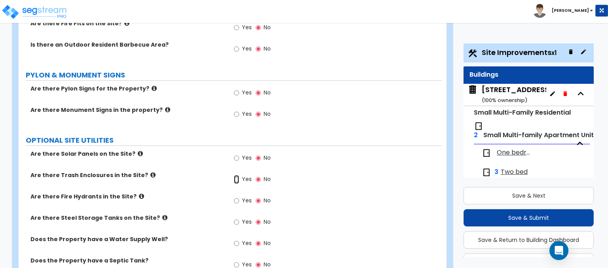
click at [236, 175] on input "Yes" at bounding box center [236, 179] width 5 height 9
radio input "true"
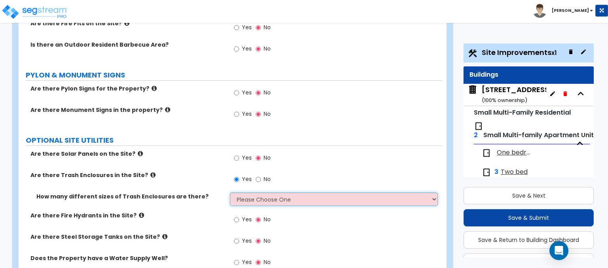
click at [271, 193] on select "Please Choose One 1 2 3" at bounding box center [333, 199] width 207 height 13
select select "1"
click at [230, 193] on select "Please Choose One 1 2 3" at bounding box center [333, 199] width 207 height 13
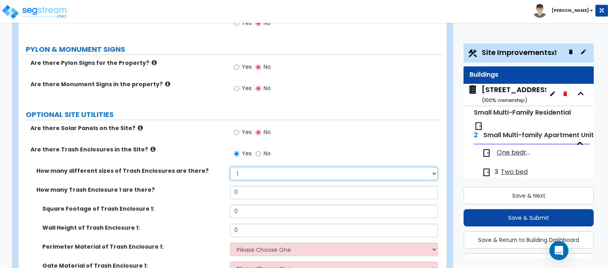
scroll to position [1612, 0]
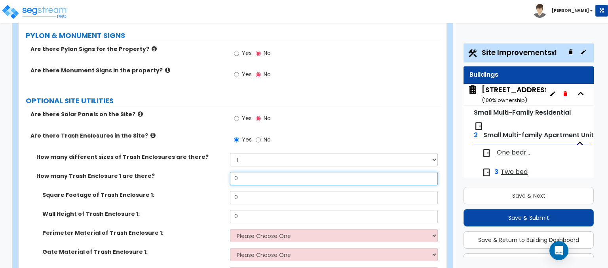
click at [245, 172] on input "0" at bounding box center [333, 178] width 207 height 13
type input "1"
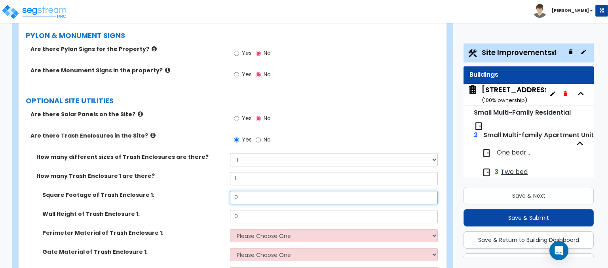
click at [250, 191] on input "0" at bounding box center [333, 197] width 207 height 13
type input "18"
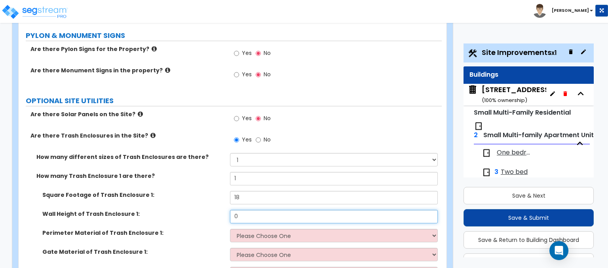
click at [247, 210] on input "0" at bounding box center [333, 216] width 207 height 13
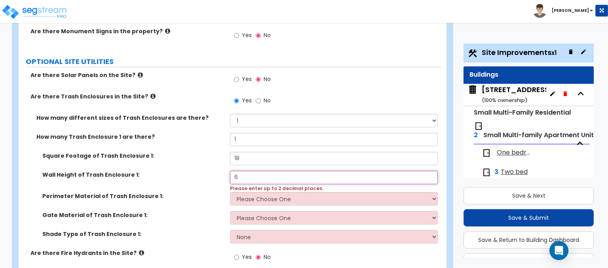
scroll to position [1652, 0]
type input "6"
click at [290, 185] on span "Please enter up to 2 decimal places." at bounding box center [276, 188] width 93 height 7
click at [285, 171] on input "6" at bounding box center [333, 177] width 207 height 13
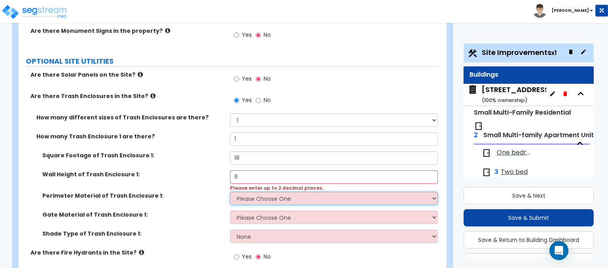
click at [321, 192] on select "Please Choose One Chain Link Wood Metal CMU" at bounding box center [333, 198] width 207 height 13
select select "2"
click at [230, 192] on select "Please Choose One Chain Link Wood Metal CMU" at bounding box center [333, 198] width 207 height 13
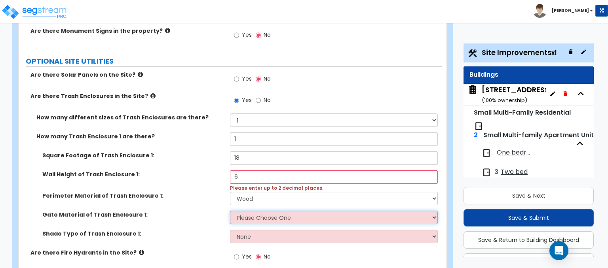
click at [283, 211] on select "Please Choose One Wood Metal" at bounding box center [333, 217] width 207 height 13
select select "2"
click at [230, 211] on select "Please Choose One Wood Metal" at bounding box center [333, 217] width 207 height 13
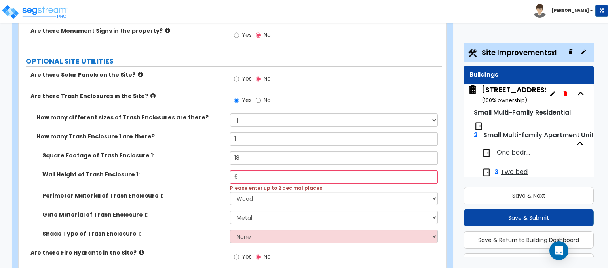
click at [266, 171] on div "6 Please enter up to 2 decimal places." at bounding box center [335, 181] width 211 height 21
click at [315, 171] on input "6" at bounding box center [333, 177] width 207 height 13
click at [311, 171] on input "6" at bounding box center [333, 177] width 207 height 13
click at [304, 152] on div "Square Footage of Trash Enclosure 1: 18" at bounding box center [230, 161] width 423 height 19
click at [295, 133] on div "How many Trash Enclosure 1 are there? 1" at bounding box center [230, 142] width 423 height 19
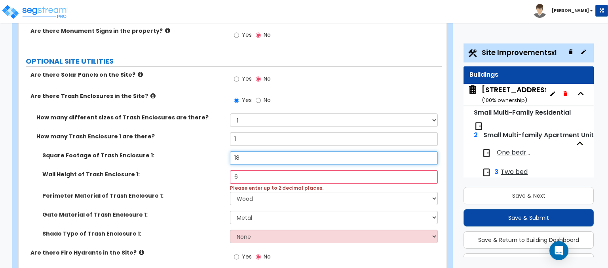
click at [295, 152] on input "18" at bounding box center [333, 158] width 207 height 13
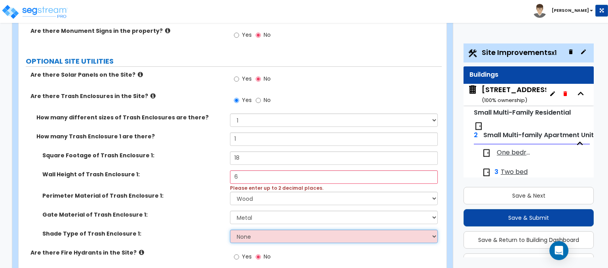
click at [282, 230] on select "None Roof Pergola" at bounding box center [333, 236] width 207 height 13
click at [230, 230] on select "None Roof Pergola" at bounding box center [333, 236] width 207 height 13
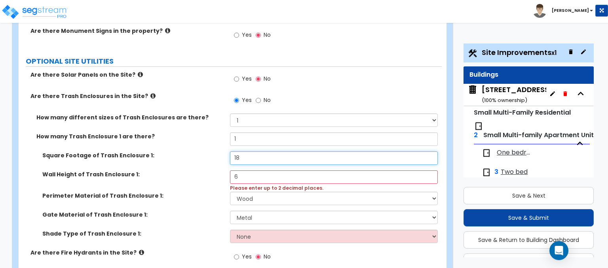
click at [291, 152] on input "18" at bounding box center [333, 158] width 207 height 13
click at [293, 171] on input "6" at bounding box center [333, 177] width 207 height 13
type input "6"
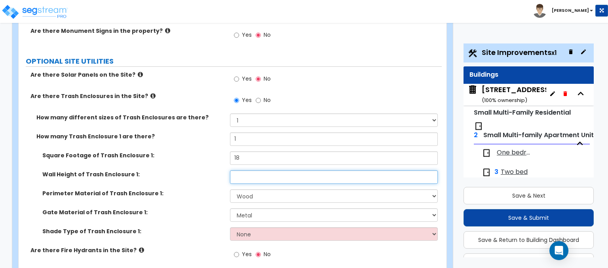
type input "6"
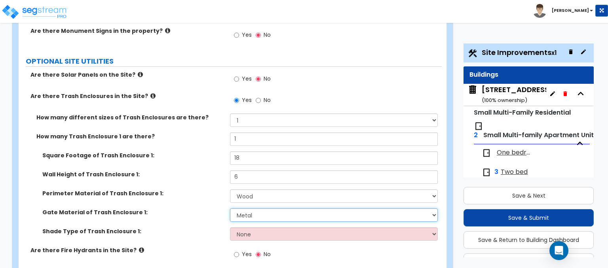
click at [297, 209] on select "Please Choose One Wood Metal" at bounding box center [333, 215] width 207 height 13
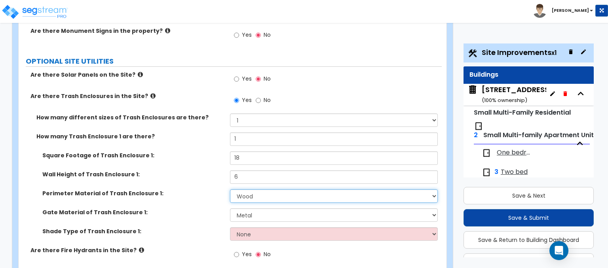
click at [307, 190] on select "Please Choose One Chain Link Wood Metal CMU" at bounding box center [333, 196] width 207 height 13
click at [173, 228] on label "Shade Type of Trash Enclosure 1:" at bounding box center [133, 232] width 182 height 8
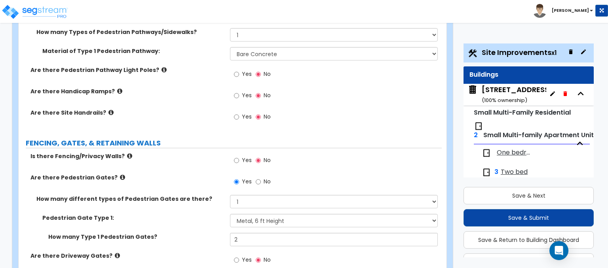
scroll to position [755, 0]
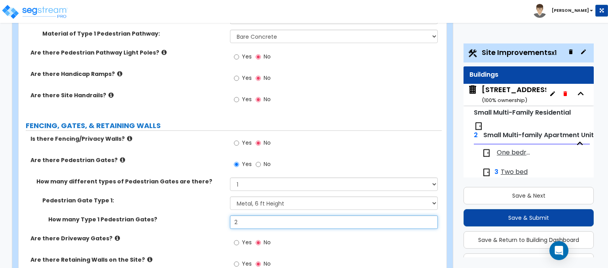
click at [267, 216] on input "2" at bounding box center [333, 222] width 207 height 13
click at [204, 216] on div "How many Type 1 Pedestrian Gates? 2" at bounding box center [230, 225] width 423 height 19
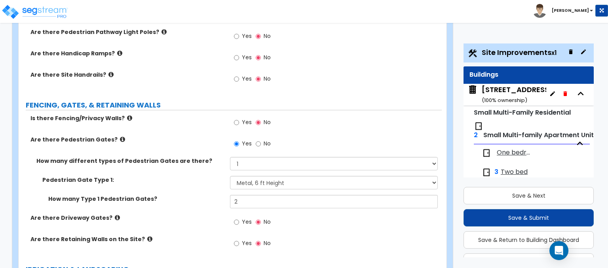
scroll to position [716, 0]
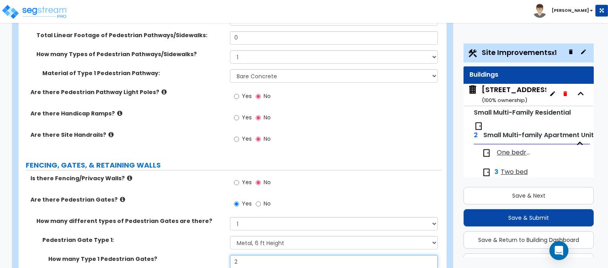
click at [246, 255] on input "2" at bounding box center [333, 261] width 207 height 13
type input "3"
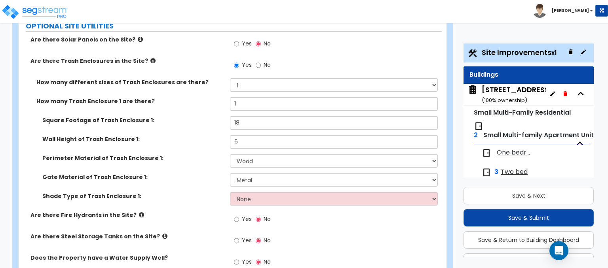
scroll to position [1706, 0]
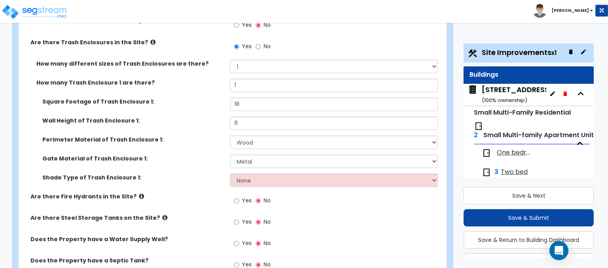
click at [162, 215] on icon at bounding box center [164, 218] width 5 height 6
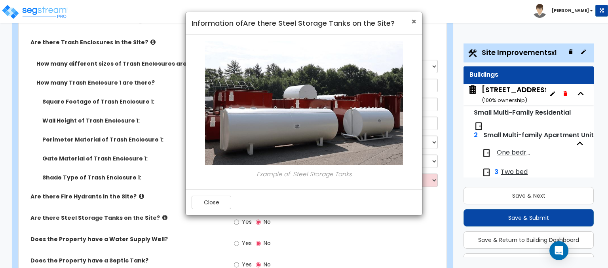
drag, startPoint x: 413, startPoint y: 23, endPoint x: 407, endPoint y: 27, distance: 7.7
click at [413, 23] on span "×" at bounding box center [413, 21] width 5 height 11
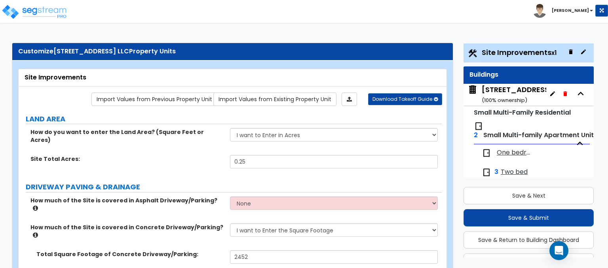
scroll to position [40, 0]
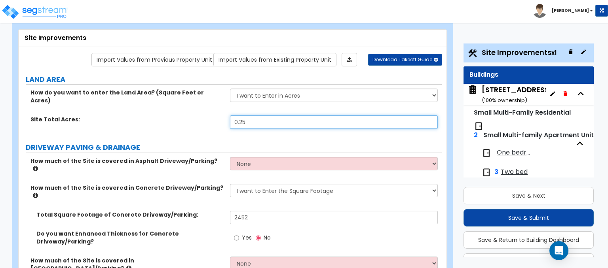
click at [270, 116] on input "0.25" at bounding box center [333, 122] width 207 height 13
type input "0.07"
click at [210, 97] on div "How do you want to enter the Land Area? (Square Feet or Acres) I want to Enter …" at bounding box center [230, 102] width 423 height 27
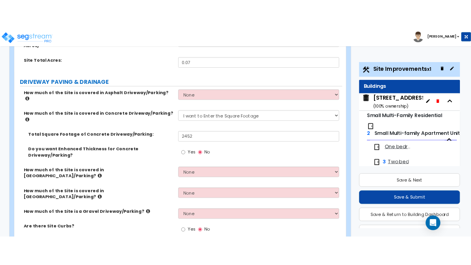
scroll to position [119, 0]
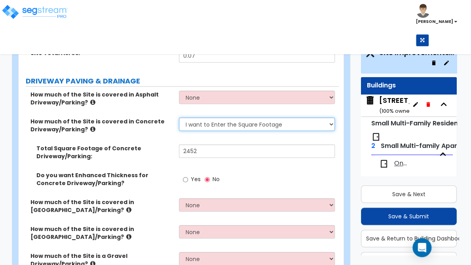
click at [230, 127] on select "None I want to Enter an Approximate Percentage I want to Enter the Square Foota…" at bounding box center [257, 124] width 156 height 13
click at [179, 118] on select "None I want to Enter an Approximate Percentage I want to Enter the Square Foota…" at bounding box center [257, 124] width 156 height 13
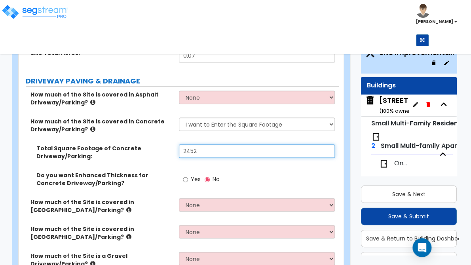
click at [212, 152] on input "2452" at bounding box center [257, 151] width 156 height 13
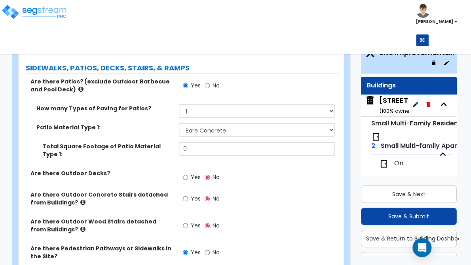
scroll to position [515, 0]
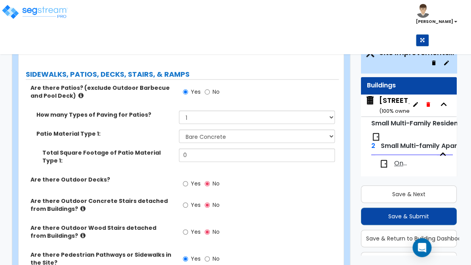
type input "250"
click at [208, 148] on input "0" at bounding box center [257, 154] width 156 height 13
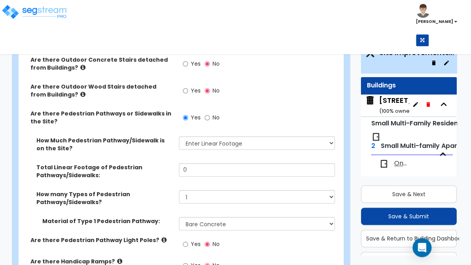
scroll to position [673, 0]
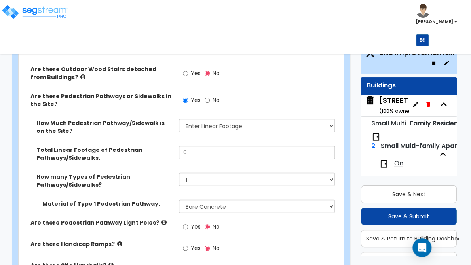
type input "150"
click at [205, 129] on div "How Much Pedestrian Pathway/Sidewalk is on the Site? Please Choose One I Don't …" at bounding box center [179, 132] width 320 height 27
click at [204, 146] on input "0" at bounding box center [257, 152] width 156 height 13
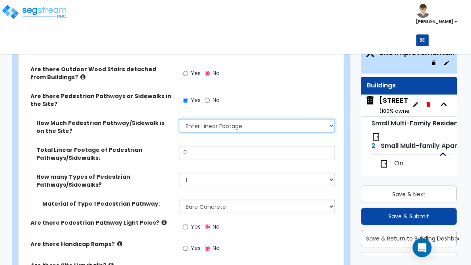
click at [230, 119] on select "Please Choose One I Don't Know, Please Estimate For Me Enter Linear Footage" at bounding box center [257, 125] width 156 height 13
select select "1"
click at [179, 119] on select "Please Choose One I Don't Know, Please Estimate For Me Enter Linear Footage" at bounding box center [257, 125] width 156 height 13
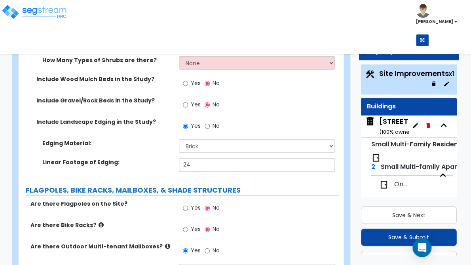
scroll to position [42, 0]
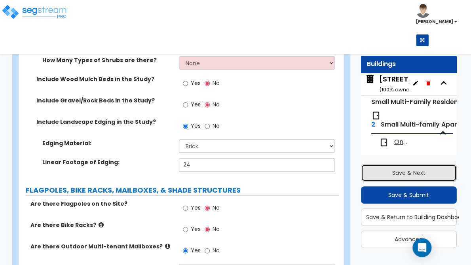
click at [420, 171] on button "Save & Next" at bounding box center [409, 172] width 96 height 17
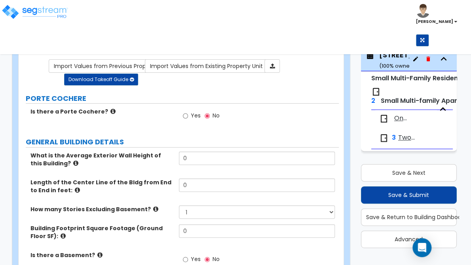
scroll to position [0, 0]
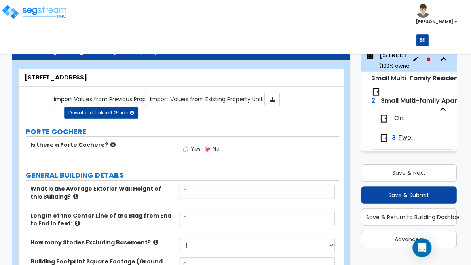
click at [110, 142] on icon at bounding box center [112, 145] width 5 height 6
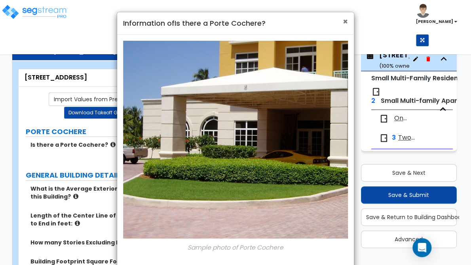
click at [344, 24] on span "×" at bounding box center [345, 21] width 5 height 11
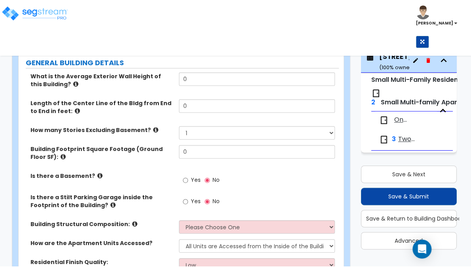
scroll to position [119, 0]
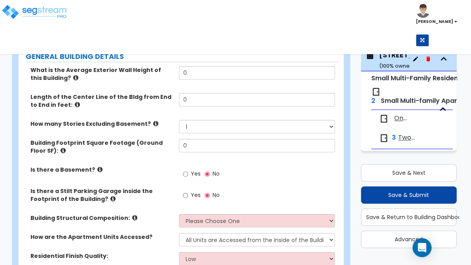
click at [73, 80] on icon at bounding box center [75, 78] width 5 height 6
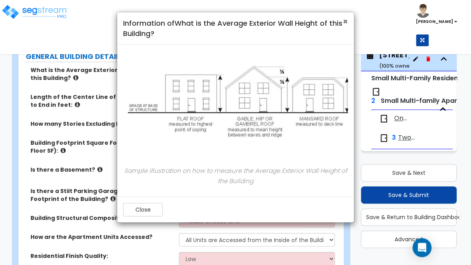
click at [345, 23] on span "×" at bounding box center [345, 21] width 5 height 11
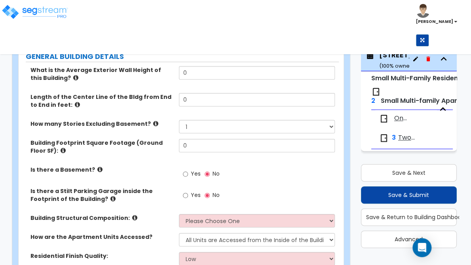
click at [218, 13] on div "Toggle navigation Albert" at bounding box center [235, 23] width 471 height 46
click at [192, 67] on input "0" at bounding box center [257, 72] width 156 height 13
type input "18"
click at [201, 94] on input "0" at bounding box center [257, 99] width 156 height 13
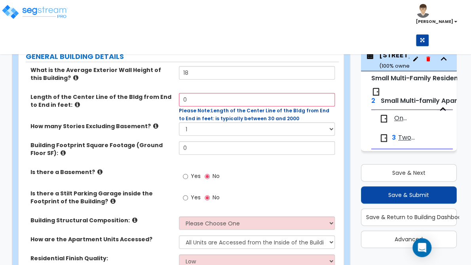
click at [75, 102] on icon at bounding box center [77, 105] width 5 height 6
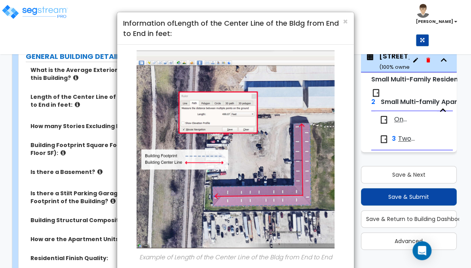
scroll to position [41, 0]
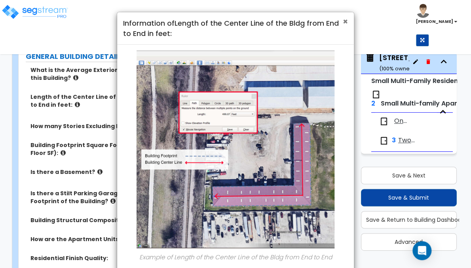
click at [344, 21] on span "×" at bounding box center [345, 21] width 5 height 11
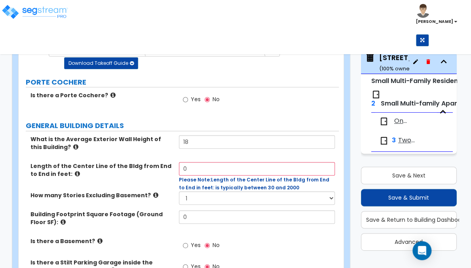
scroll to position [0, 0]
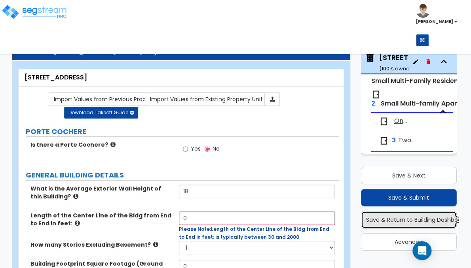
click at [393, 224] on button "Save & Return to Building Dashboard" at bounding box center [409, 219] width 96 height 17
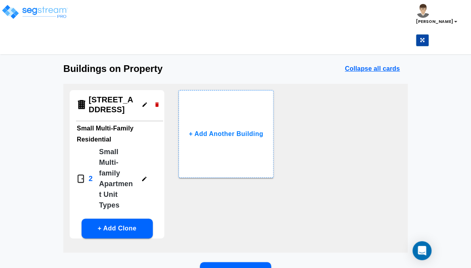
click at [146, 106] on icon "button" at bounding box center [145, 105] width 6 height 6
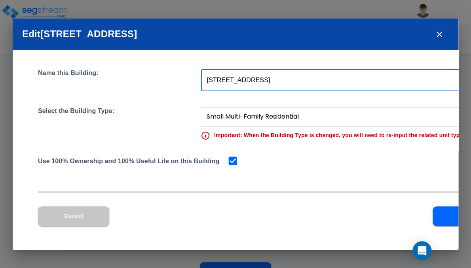
drag, startPoint x: 406, startPoint y: 75, endPoint x: 386, endPoint y: 72, distance: 20.0
click at [386, 72] on input "515 18th Street" at bounding box center [341, 80] width 280 height 22
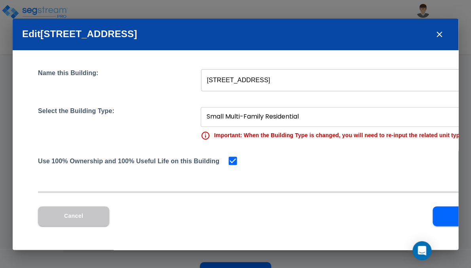
click at [421, 50] on div "Name this Building: 515 18th Street ​ Select the Building Type: Small Multi-Fam…" at bounding box center [271, 150] width 517 height 200
click at [441, 38] on icon "close" at bounding box center [440, 35] width 10 height 10
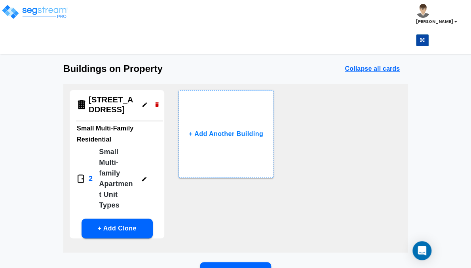
scroll to position [49, 0]
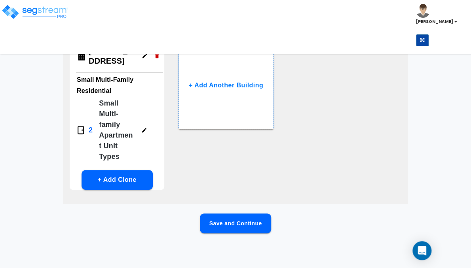
click at [239, 217] on button "Save and Continue" at bounding box center [235, 224] width 71 height 20
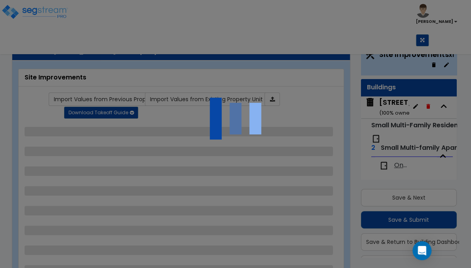
scroll to position [21, 0]
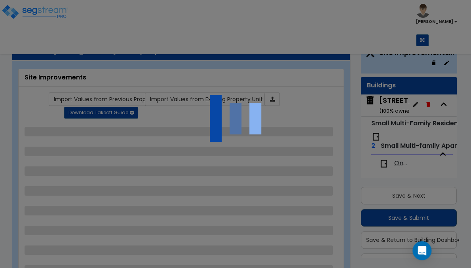
select select "2"
select select "1"
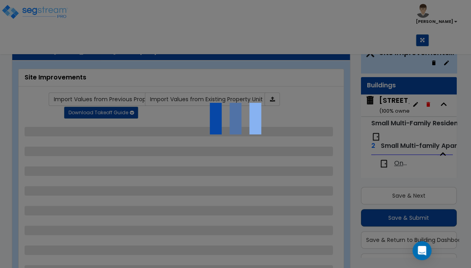
select select "1"
select select "6"
select select "2"
select select "1"
select select "7"
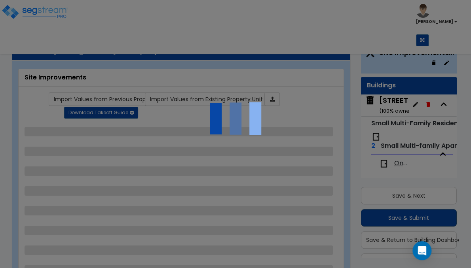
select select "2"
select select "1"
select select "2"
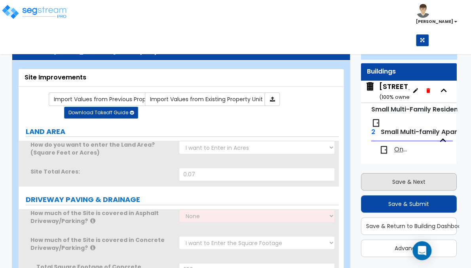
scroll to position [41, 0]
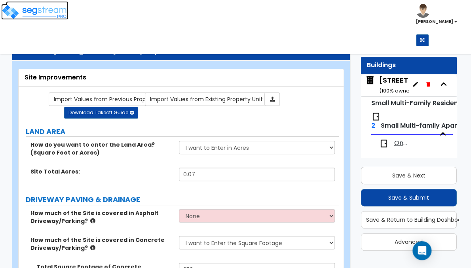
click at [13, 8] on img at bounding box center [34, 12] width 67 height 16
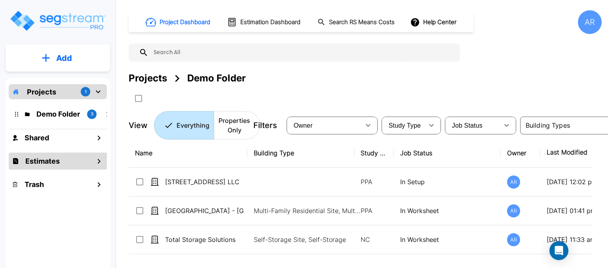
click at [60, 160] on div "Estimates" at bounding box center [58, 161] width 98 height 17
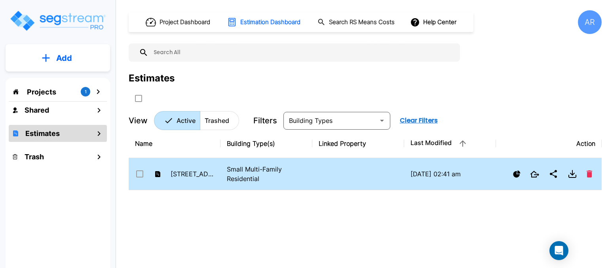
click at [314, 183] on td at bounding box center [358, 174] width 92 height 32
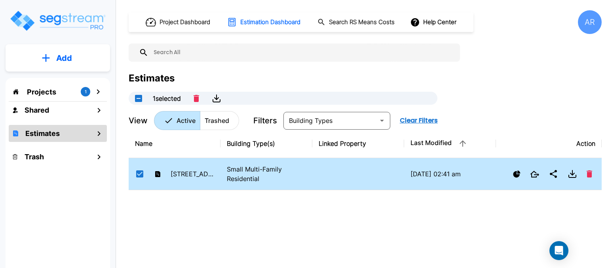
click at [314, 183] on td at bounding box center [358, 174] width 92 height 32
checkbox input "false"
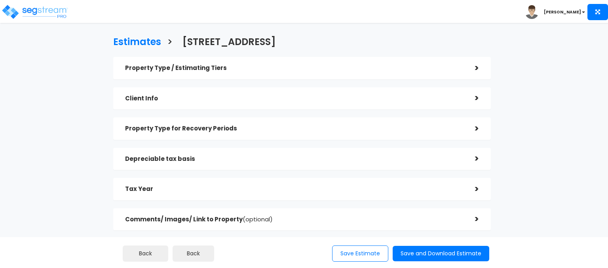
checkbox input "true"
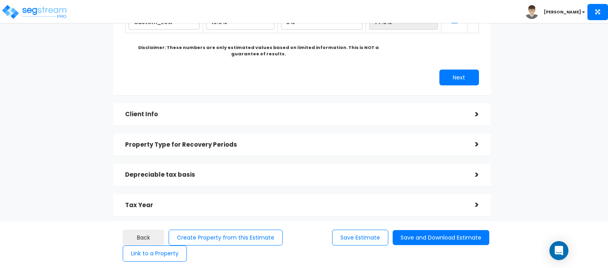
scroll to position [216, 0]
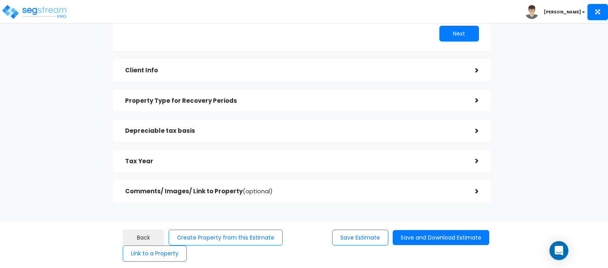
click at [223, 127] on div "Depreciable tax basis" at bounding box center [294, 131] width 338 height 15
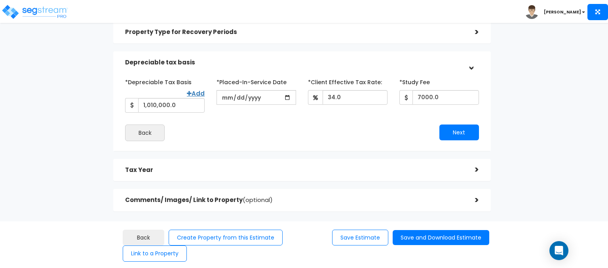
scroll to position [105, 0]
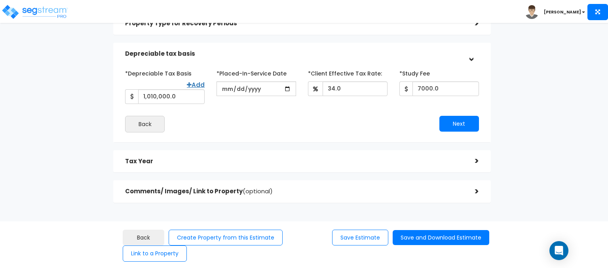
click at [276, 172] on div "Tax Year >" at bounding box center [302, 161] width 378 height 23
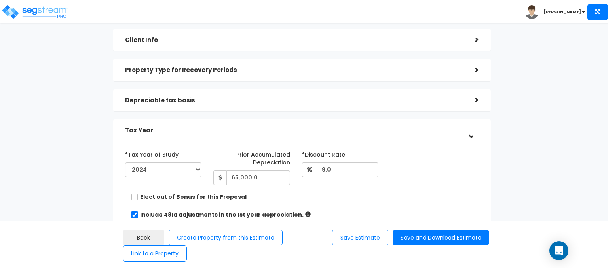
scroll to position [119, 0]
